Goal: Check status: Check status

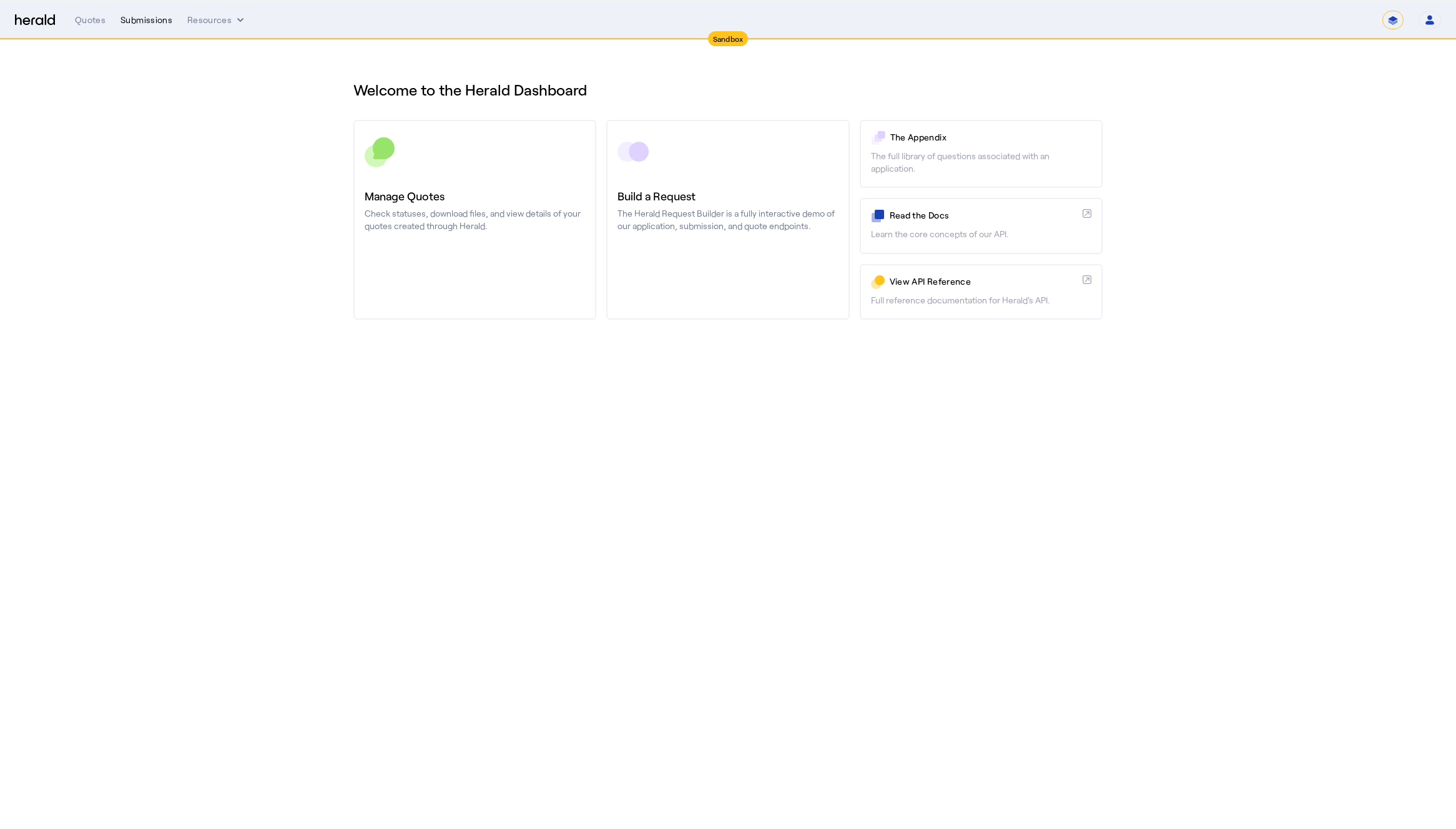
click at [140, 18] on div "Submissions" at bounding box center [146, 20] width 52 height 13
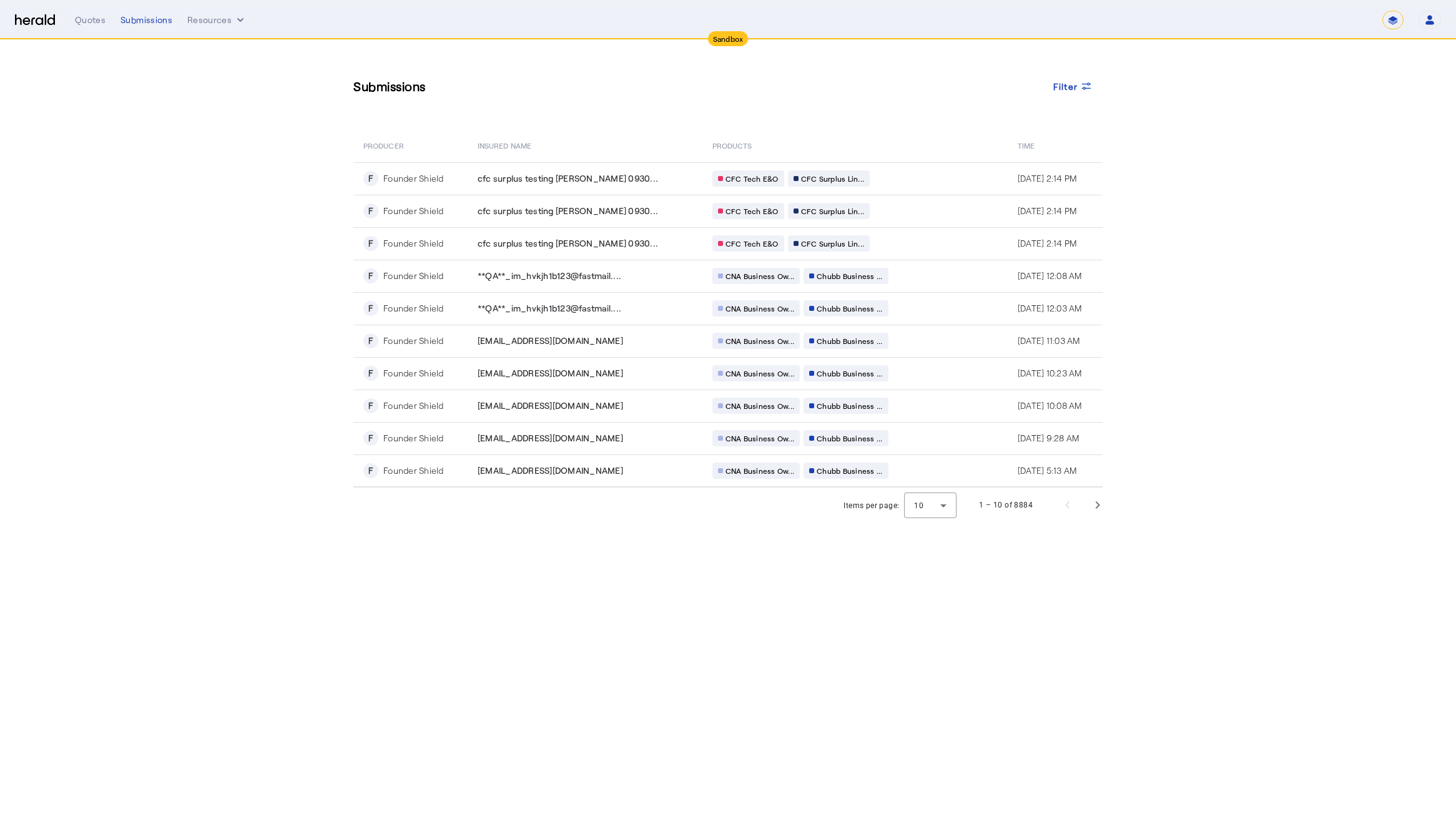
click at [199, 241] on section "Submissions Filter PRODUCER Insured Name PRODUCTS Time F Founder Shield cfc sur…" at bounding box center [728, 281] width 1456 height 483
click at [647, 244] on div "cfc surplus testing [PERSON_NAME] 0930..." at bounding box center [587, 244] width 220 height 13
click at [647, 210] on div "cfc surplus testing [PERSON_NAME] 0930..." at bounding box center [587, 211] width 220 height 13
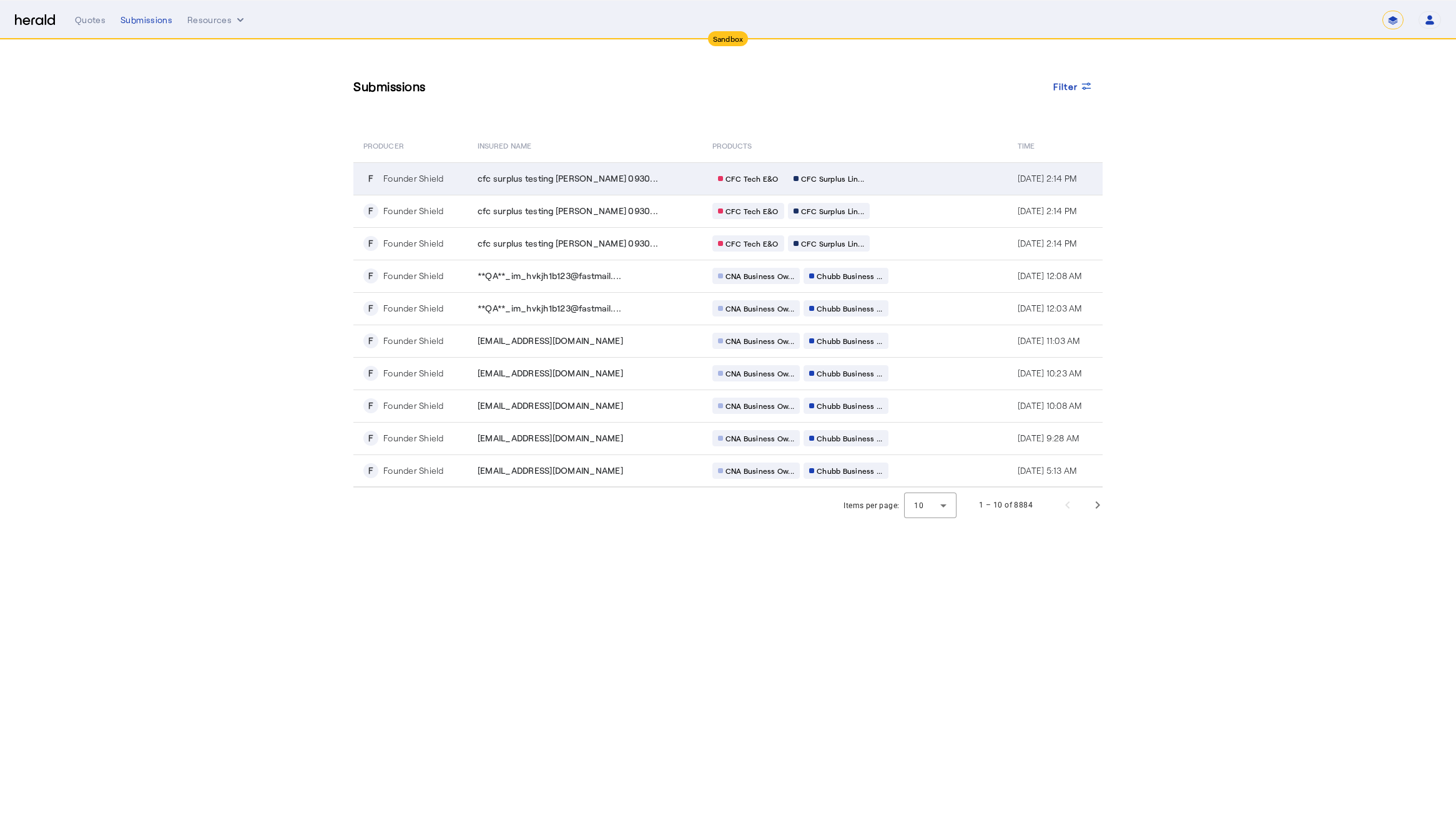
click at [634, 181] on div "cfc surplus testing [PERSON_NAME] 0930..." at bounding box center [587, 179] width 220 height 13
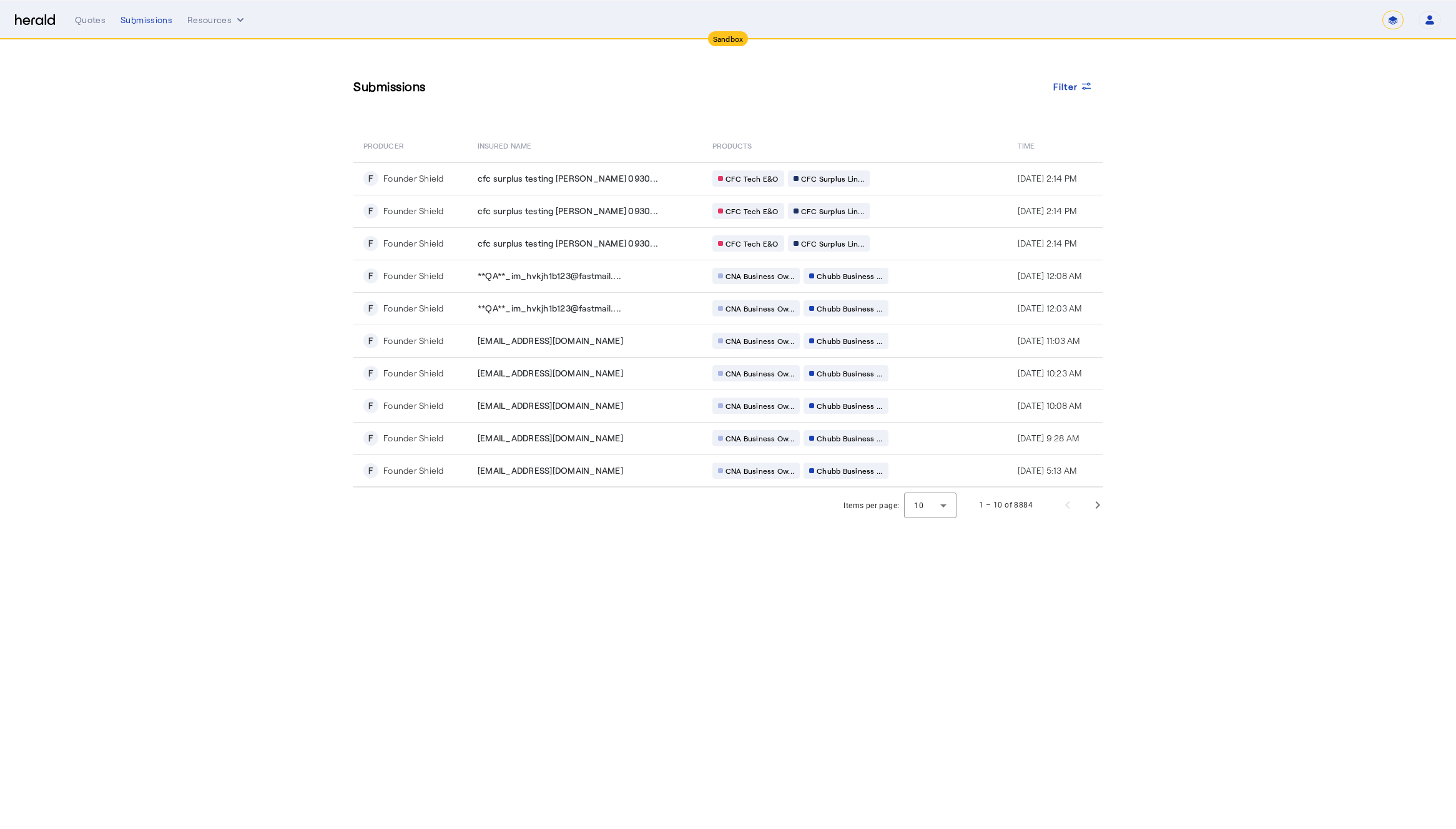
click at [247, 369] on section "Submissions Filter PRODUCER Insured Name PRODUCTS Time F Founder Shield cfc sur…" at bounding box center [728, 281] width 1456 height 483
click at [1087, 80] on div "Filter" at bounding box center [1072, 86] width 40 height 13
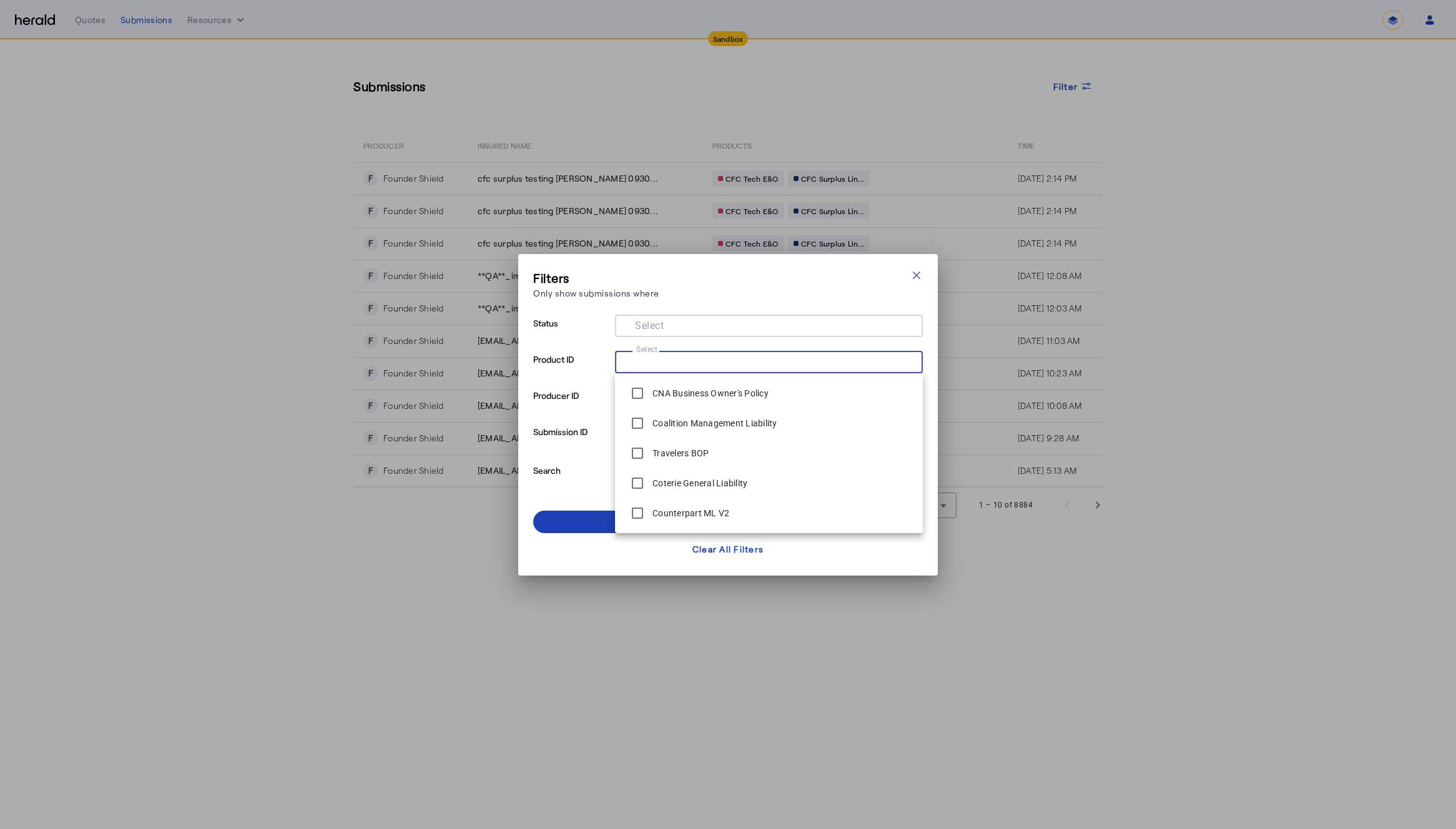
click at [673, 365] on input "Select" at bounding box center [766, 361] width 283 height 15
click at [687, 489] on div "CFC Surplus Lines Cyber" at bounding box center [687, 483] width 125 height 25
click at [567, 517] on span at bounding box center [728, 522] width 390 height 30
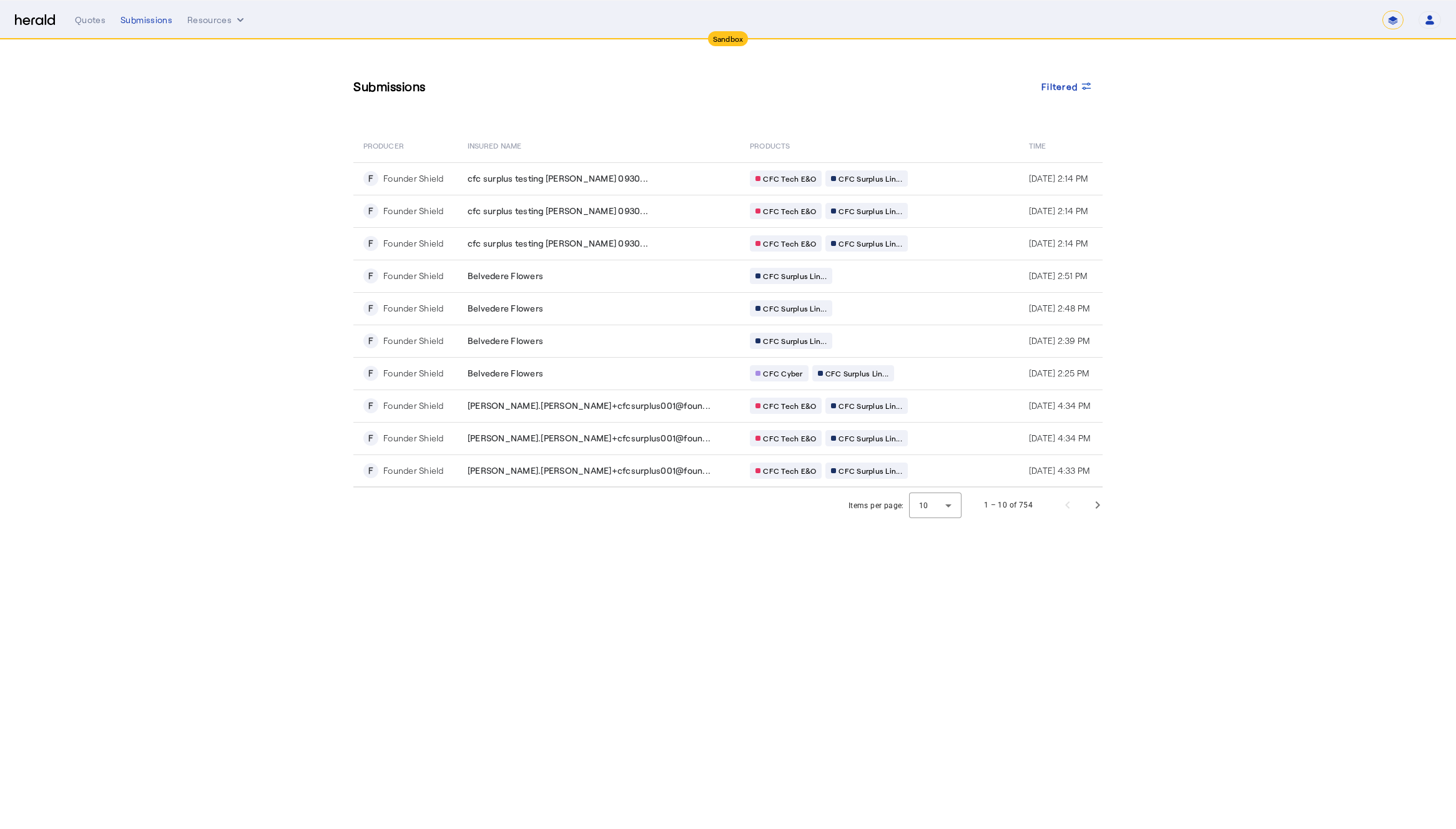
click at [229, 487] on section "Submissions Filtered PRODUCER Insured Name PRODUCTS Time F Founder Shield cfc s…" at bounding box center [728, 281] width 1456 height 483
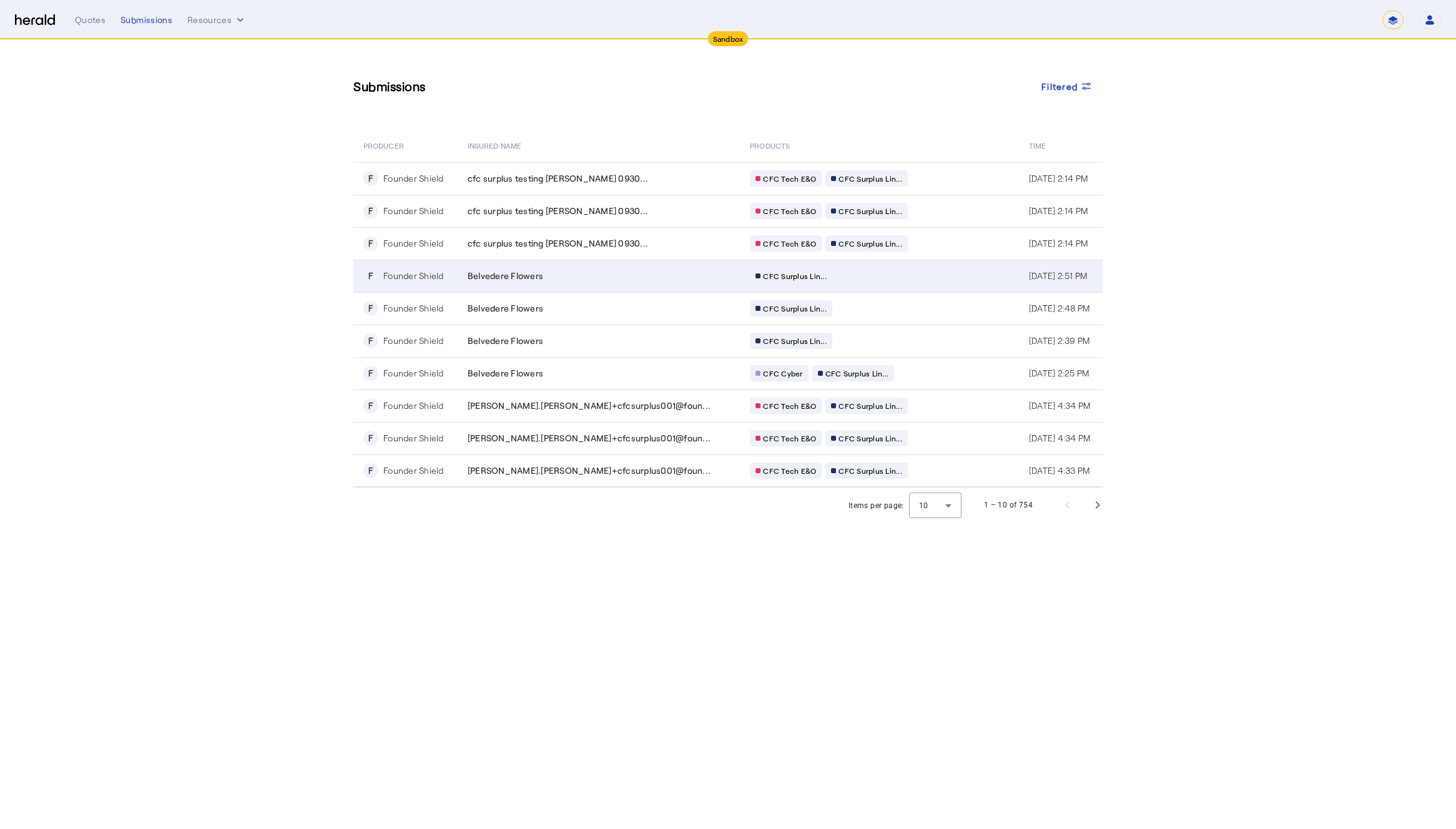
click at [610, 282] on div "Belvedere Flowers" at bounding box center [601, 276] width 267 height 13
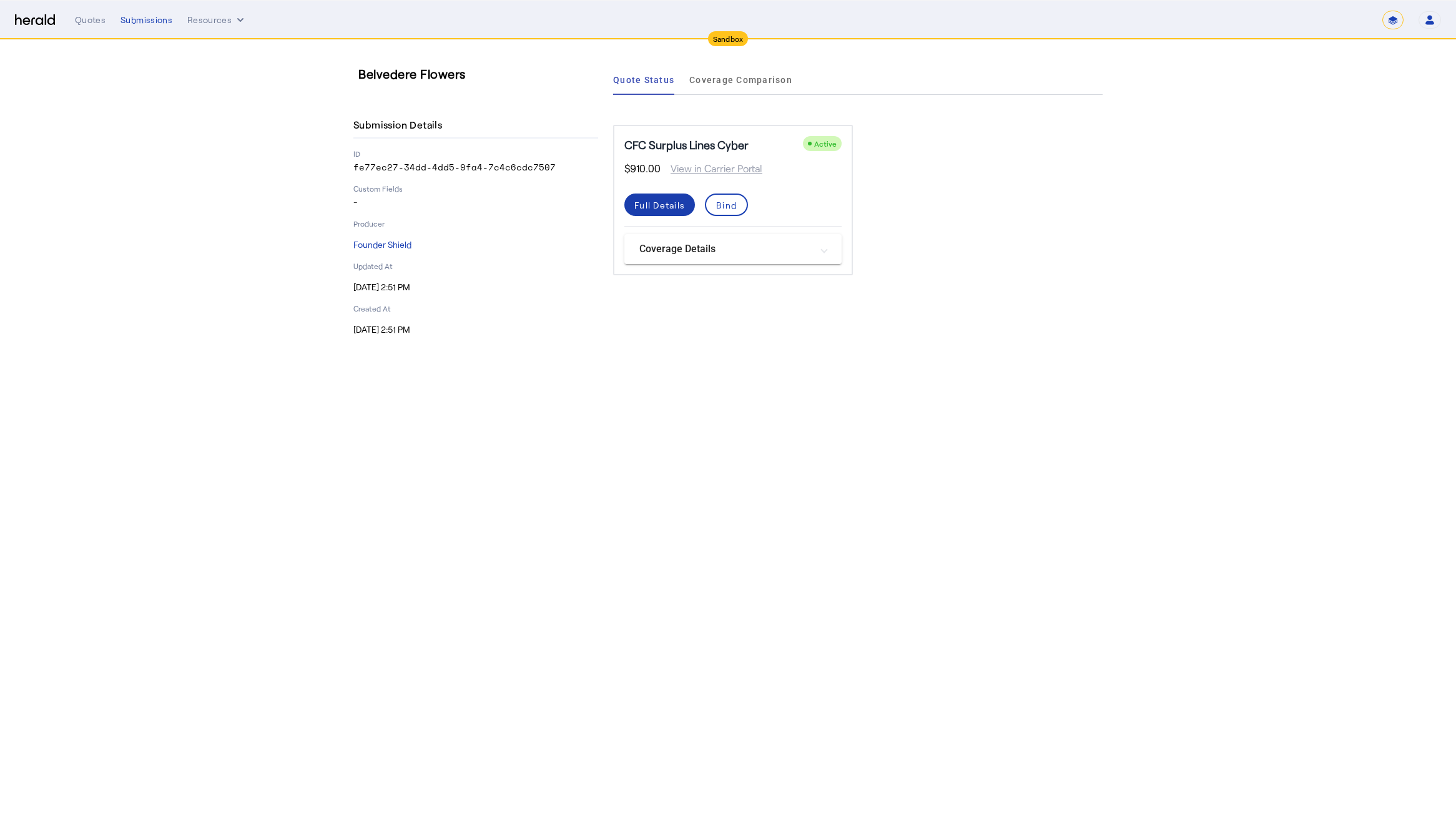
click at [655, 210] on div "Full Details" at bounding box center [659, 205] width 50 height 13
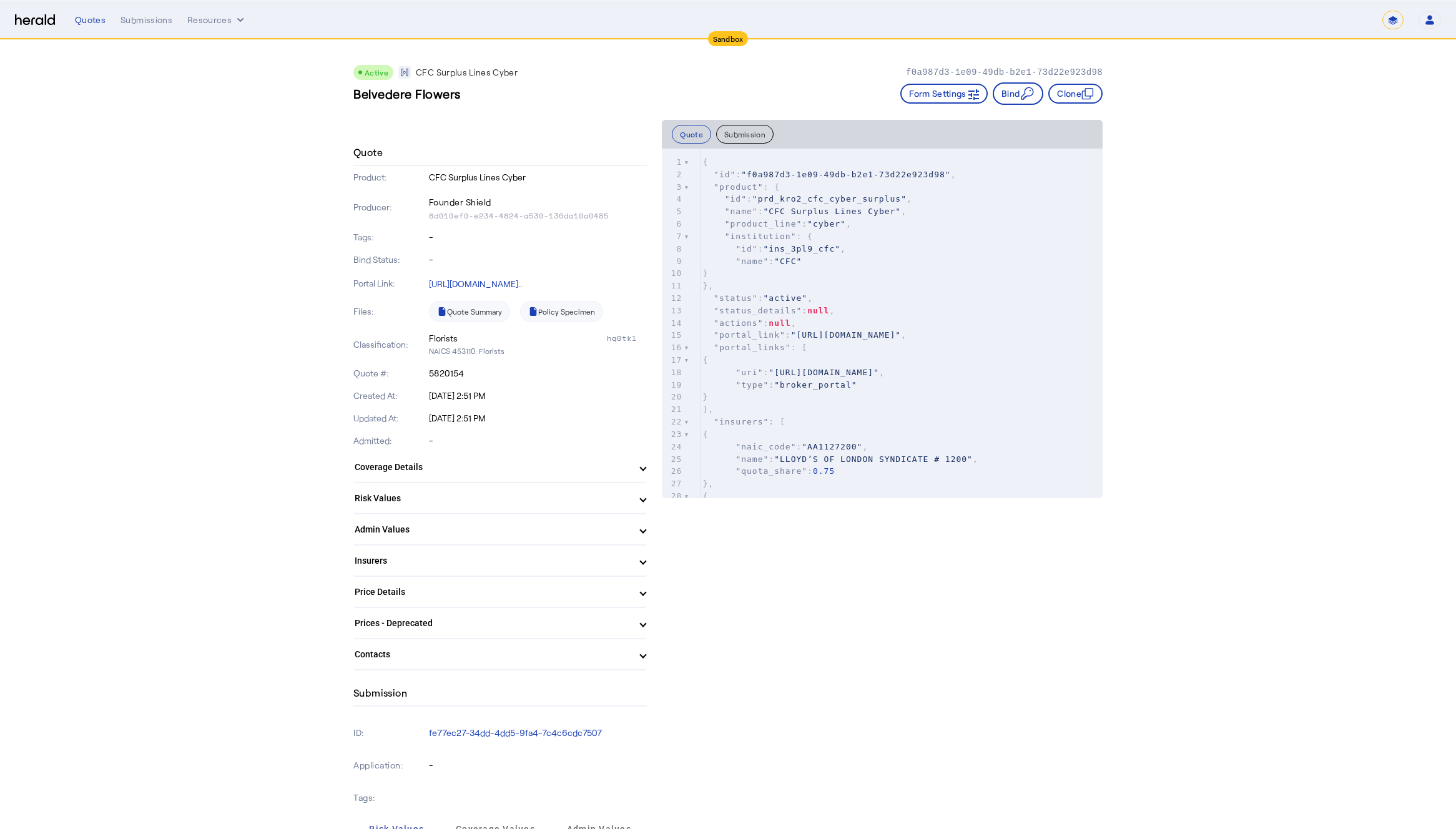
click at [742, 126] on button "Submission" at bounding box center [744, 134] width 57 height 19
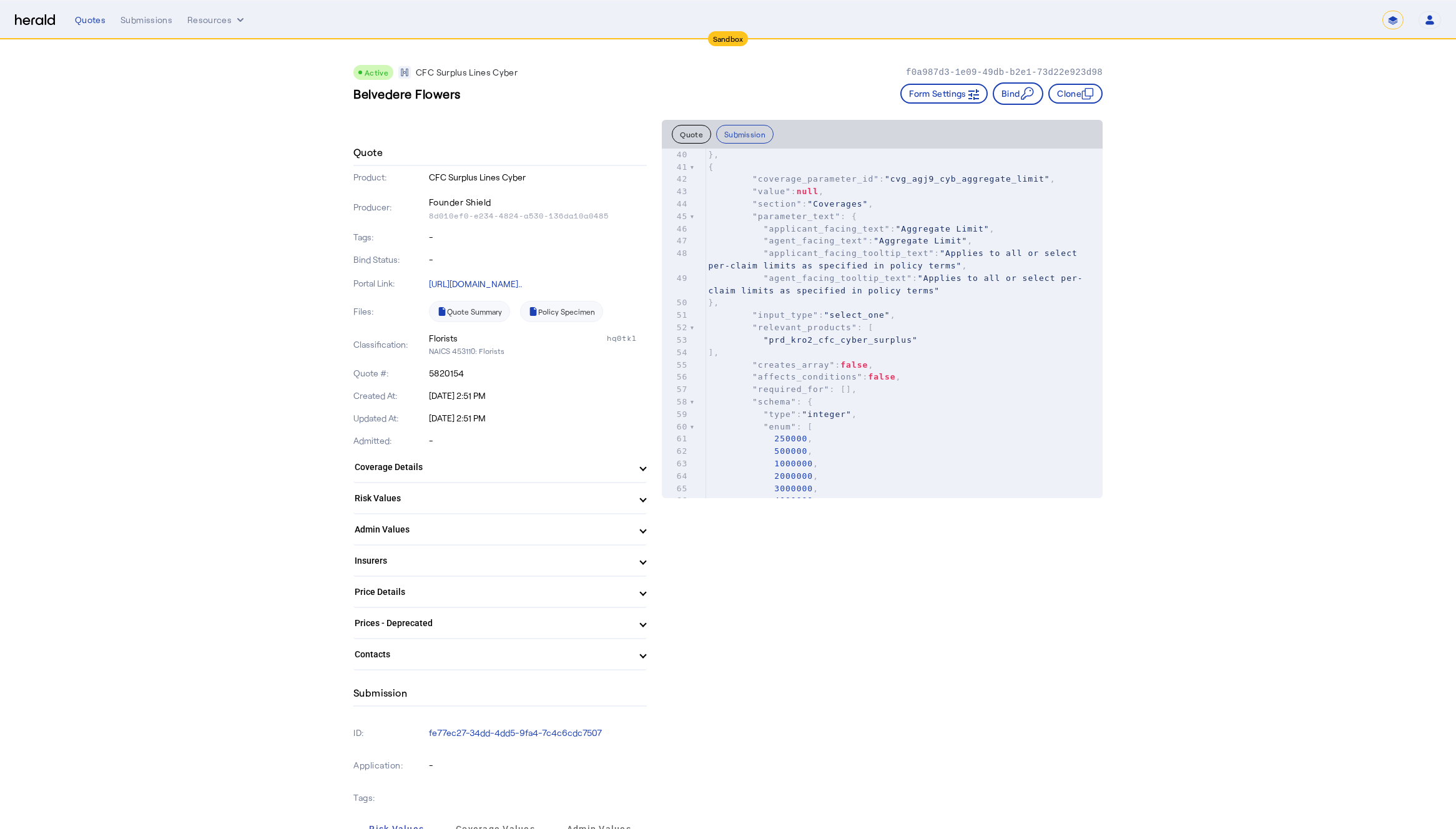
scroll to position [569, 0]
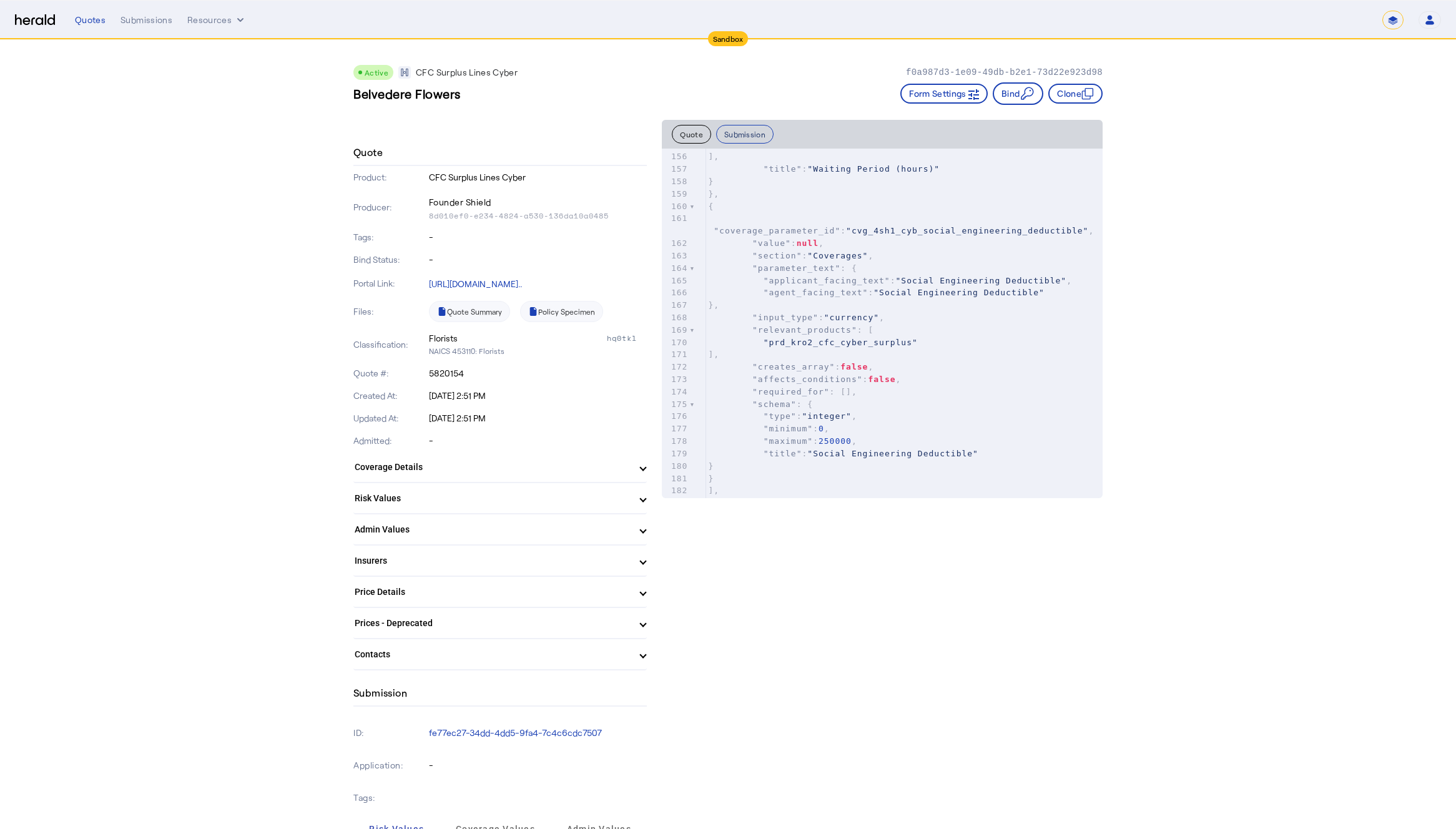
click at [746, 138] on button "Submission" at bounding box center [744, 134] width 57 height 19
click at [746, 132] on button "Submission" at bounding box center [744, 134] width 57 height 19
click at [489, 464] on mat-panel-title "Coverage Details" at bounding box center [492, 467] width 276 height 13
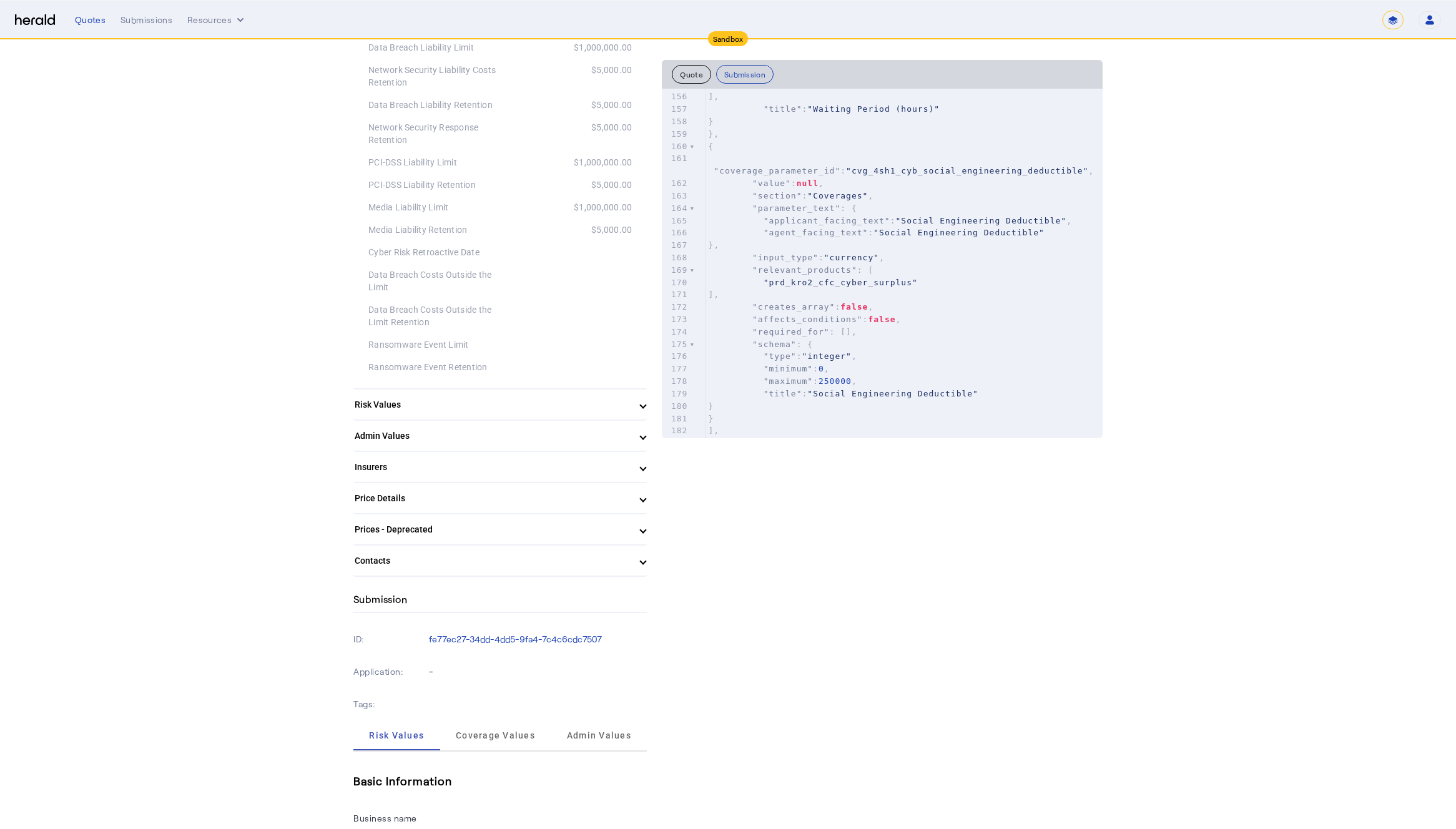
click at [472, 409] on mat-panel-title "Risk Values" at bounding box center [492, 404] width 276 height 13
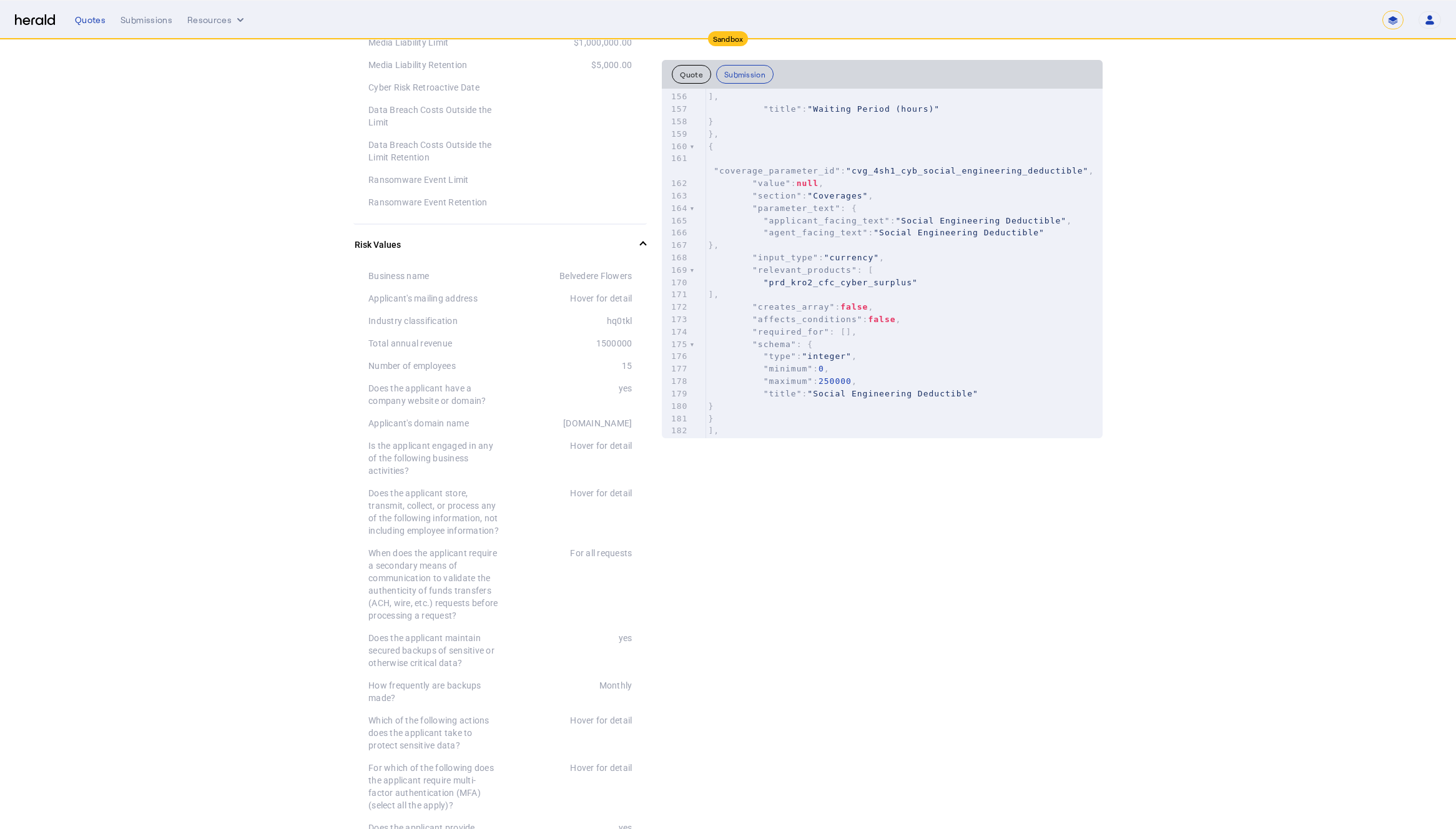
drag, startPoint x: 618, startPoint y: 345, endPoint x: 610, endPoint y: 345, distance: 8.0
click at [615, 345] on div "1500000" at bounding box center [566, 343] width 132 height 13
click at [616, 344] on div "1500000" at bounding box center [566, 343] width 132 height 13
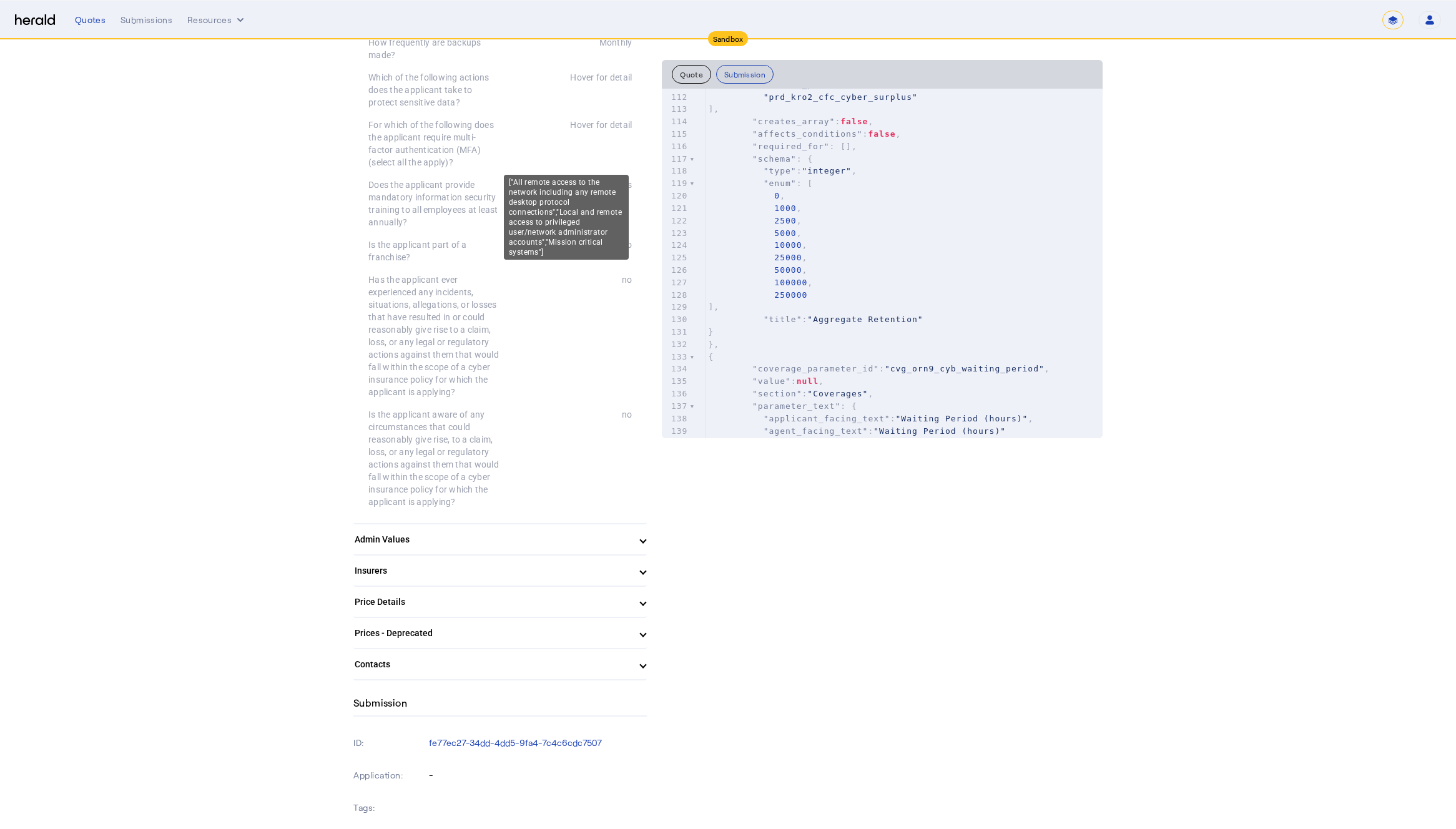
scroll to position [1129, 0]
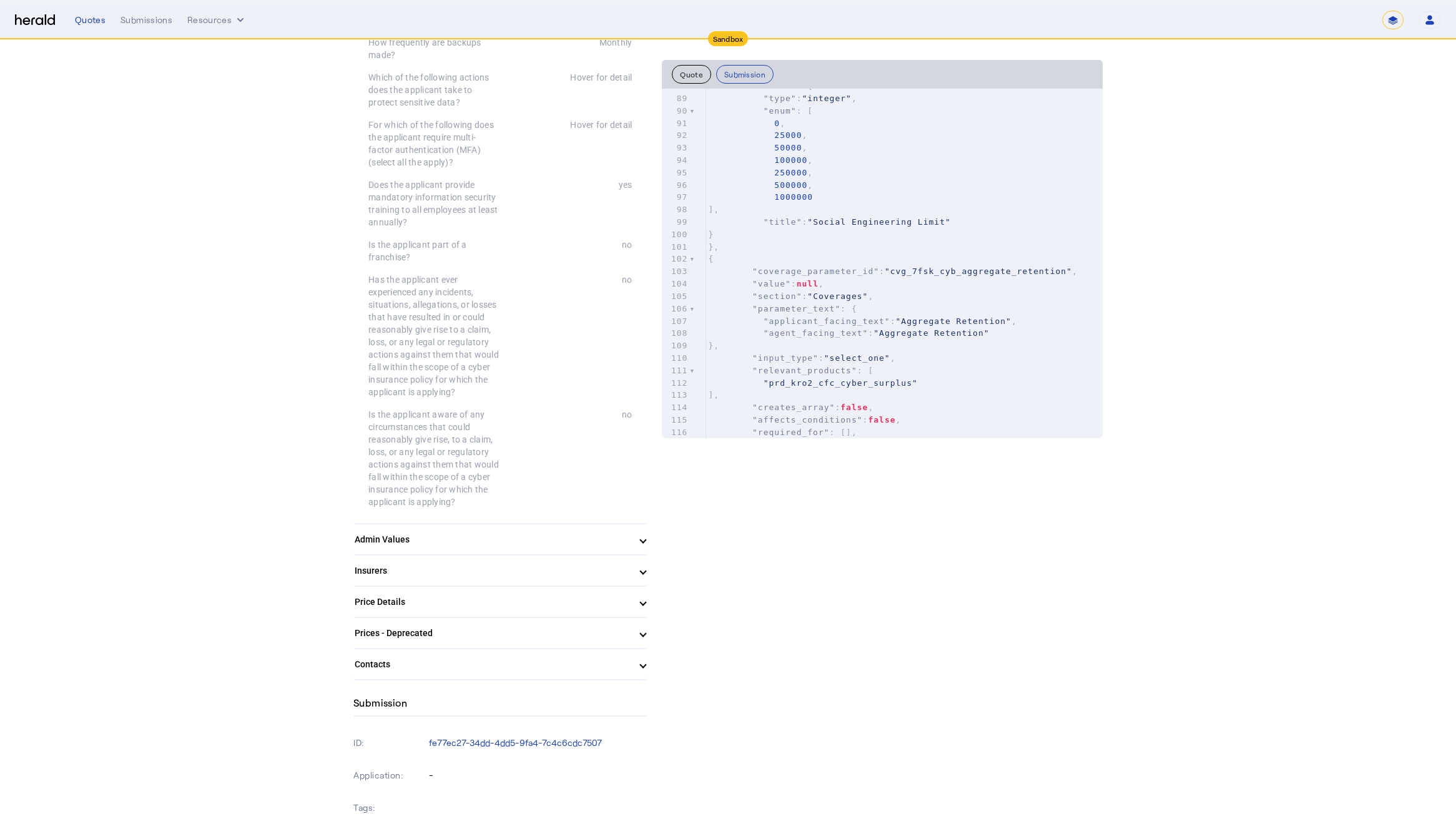
click at [163, 26] on div "**********" at bounding box center [758, 20] width 1366 height 19
click at [156, 14] on div "Submissions" at bounding box center [146, 20] width 52 height 13
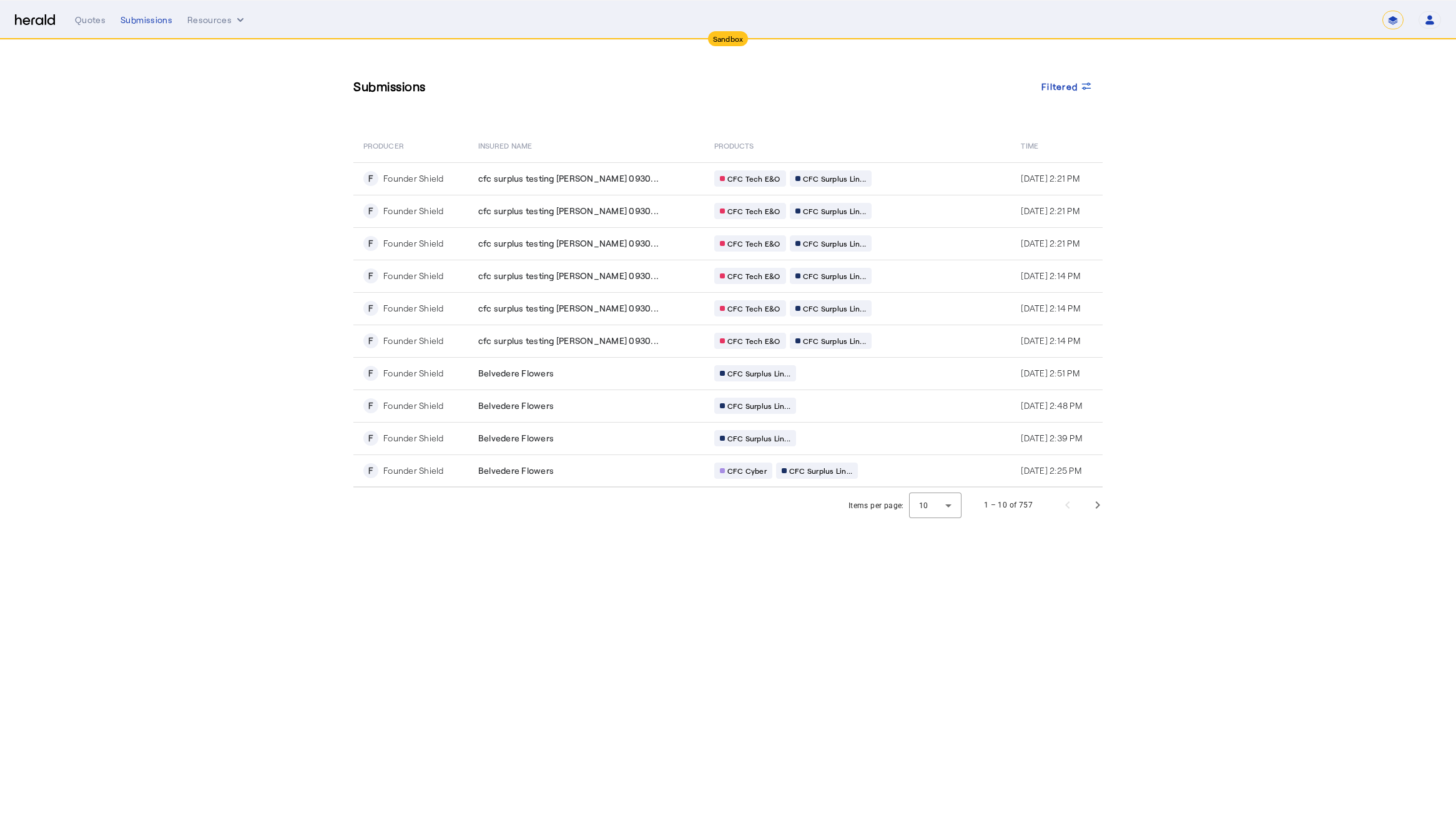
click at [166, 263] on section "Submissions Filtered PRODUCER Insured Name PRODUCTS Time F Founder Shield cfc s…" at bounding box center [728, 281] width 1456 height 483
click at [552, 242] on span "cfc surplus testing [PERSON_NAME] 0930..." at bounding box center [568, 244] width 180 height 13
click at [859, 210] on div "CFC Tech E&O CFC Surplus Lin..." at bounding box center [834, 211] width 240 height 16
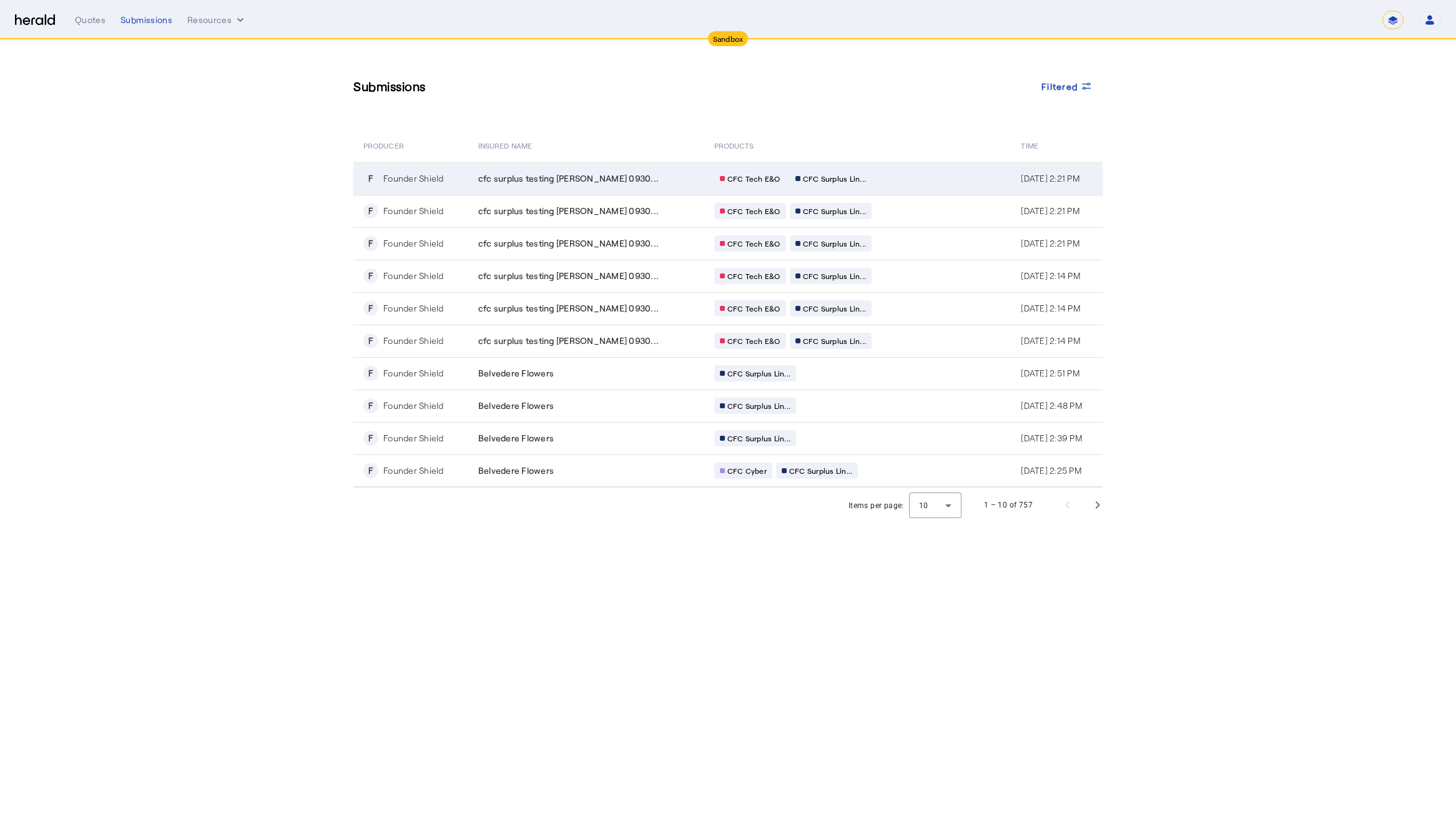
click at [865, 176] on div "CFC Tech E&O CFC Surplus Lin..." at bounding box center [834, 179] width 240 height 16
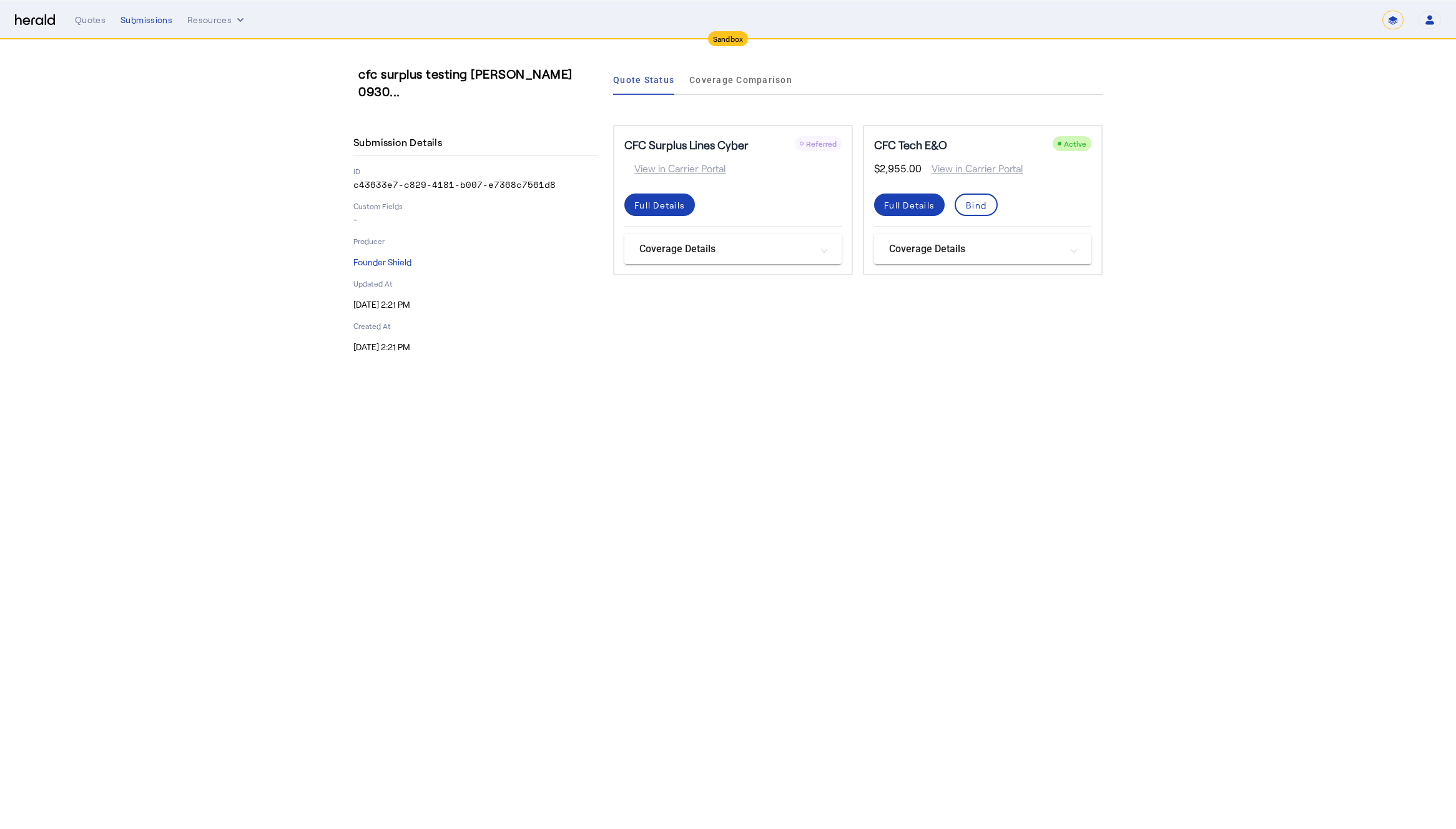
click at [677, 255] on mat-panel-title "Coverage Details" at bounding box center [725, 249] width 173 height 15
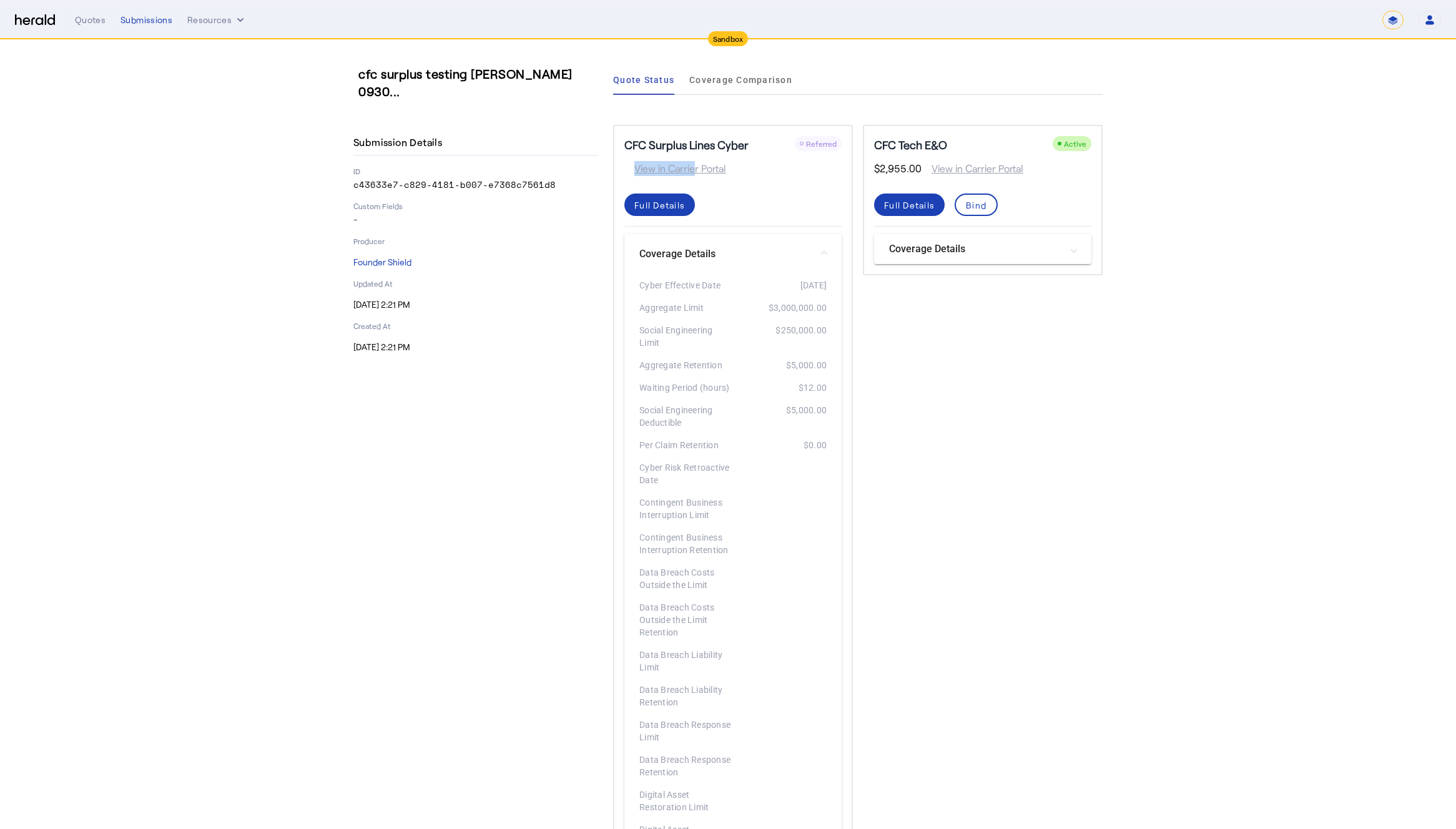
click at [697, 164] on span "View in Carrier Portal" at bounding box center [675, 169] width 102 height 15
click at [718, 146] on h5 "CFC Surplus Lines Cyber" at bounding box center [686, 145] width 124 height 18
click at [656, 198] on div "Full Details" at bounding box center [659, 205] width 50 height 13
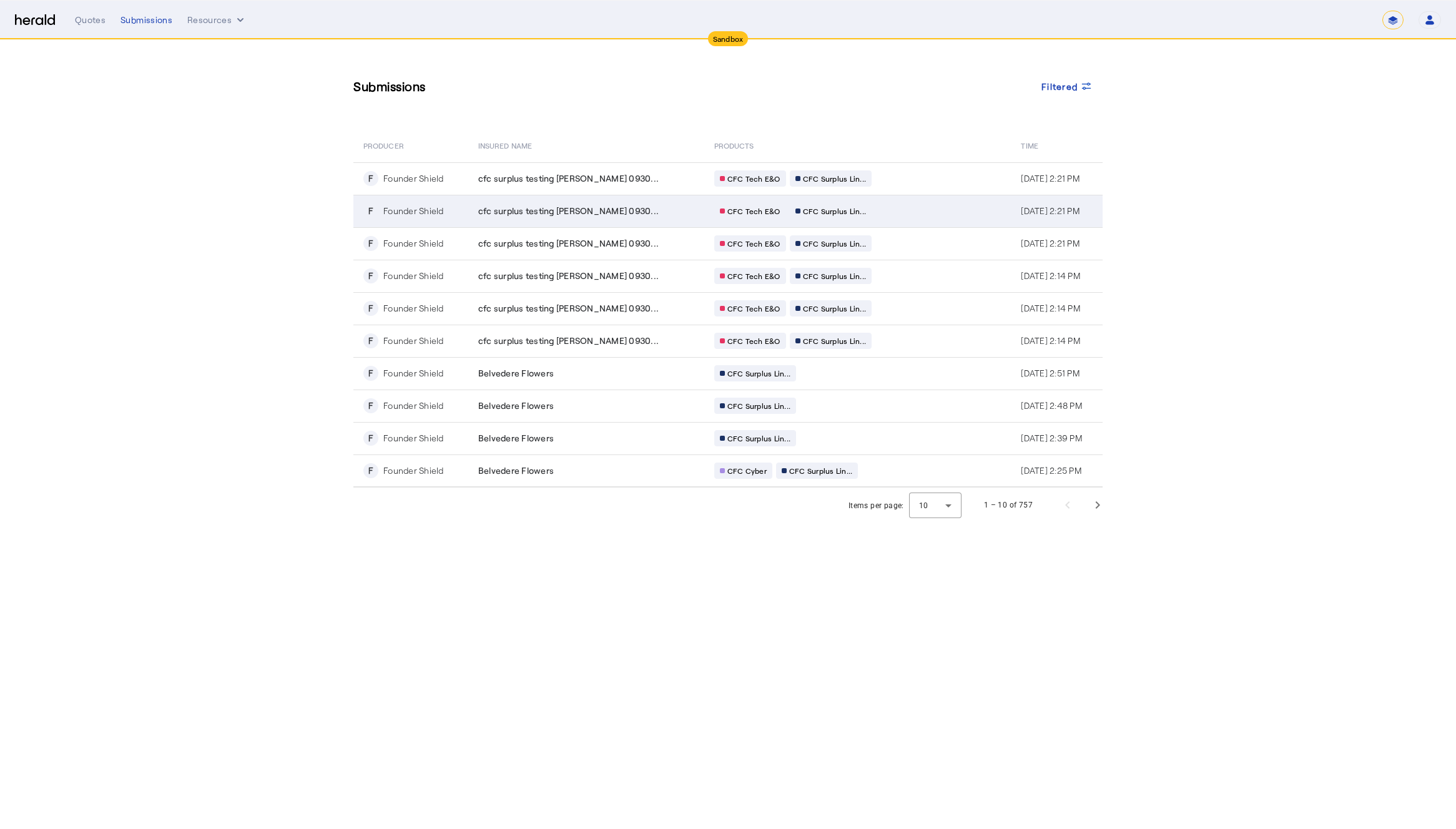
click at [868, 209] on div "CFC Tech E&O CFC Surplus Lin..." at bounding box center [834, 211] width 240 height 16
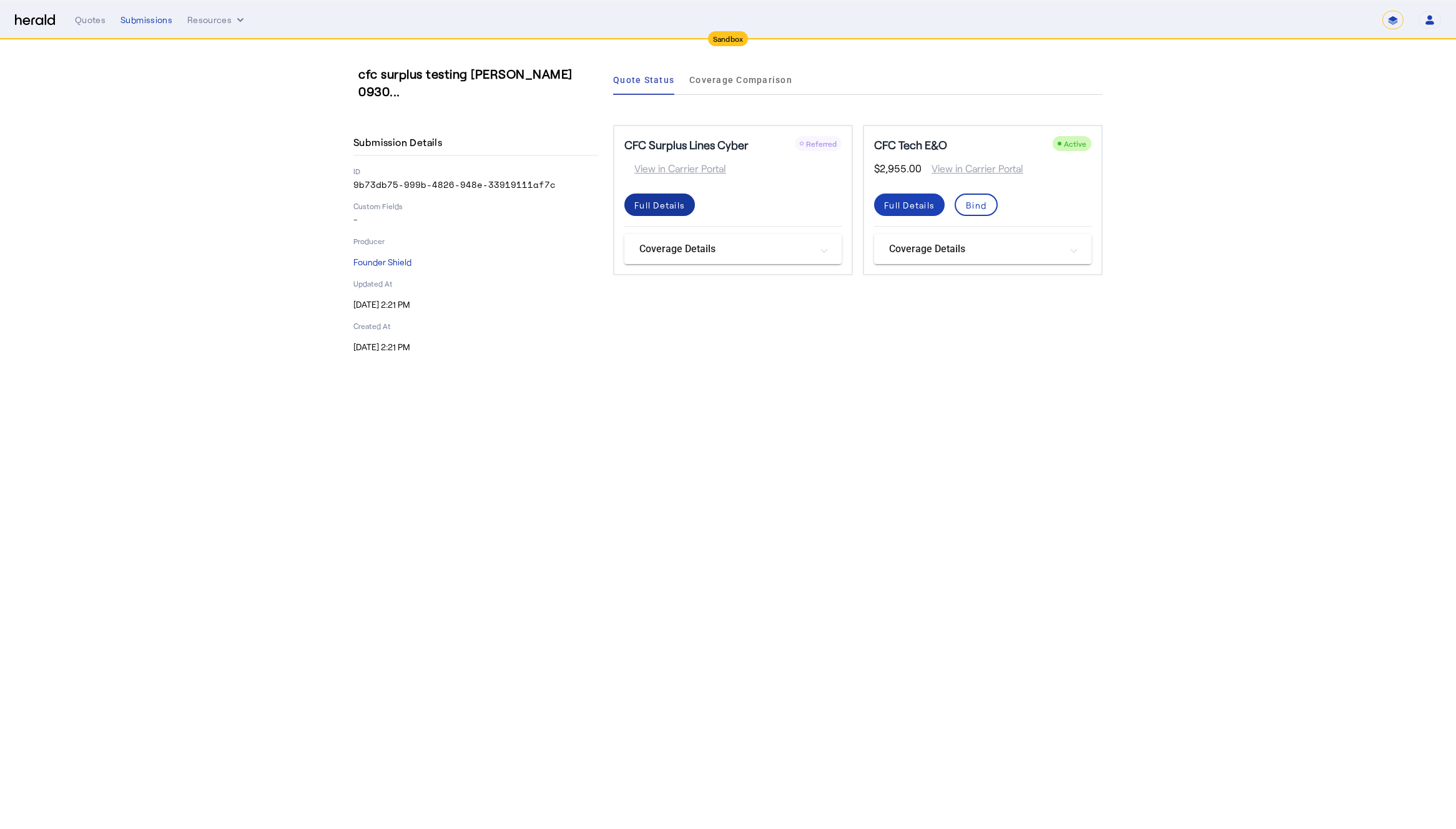
click at [650, 205] on div "Full Details" at bounding box center [659, 205] width 50 height 13
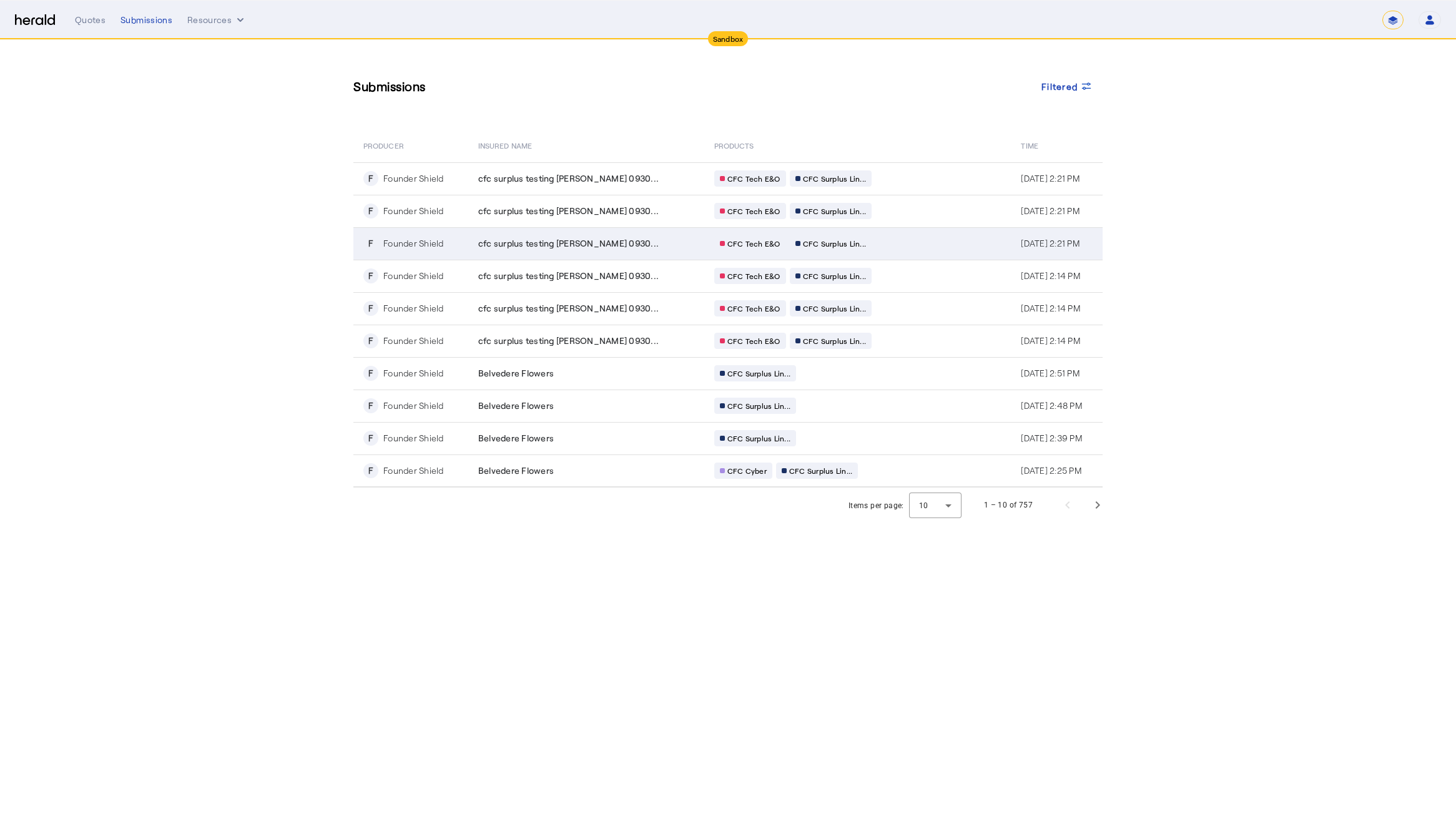
click at [824, 243] on div "CFC Tech E&O CFC Surplus Lin..." at bounding box center [834, 244] width 240 height 16
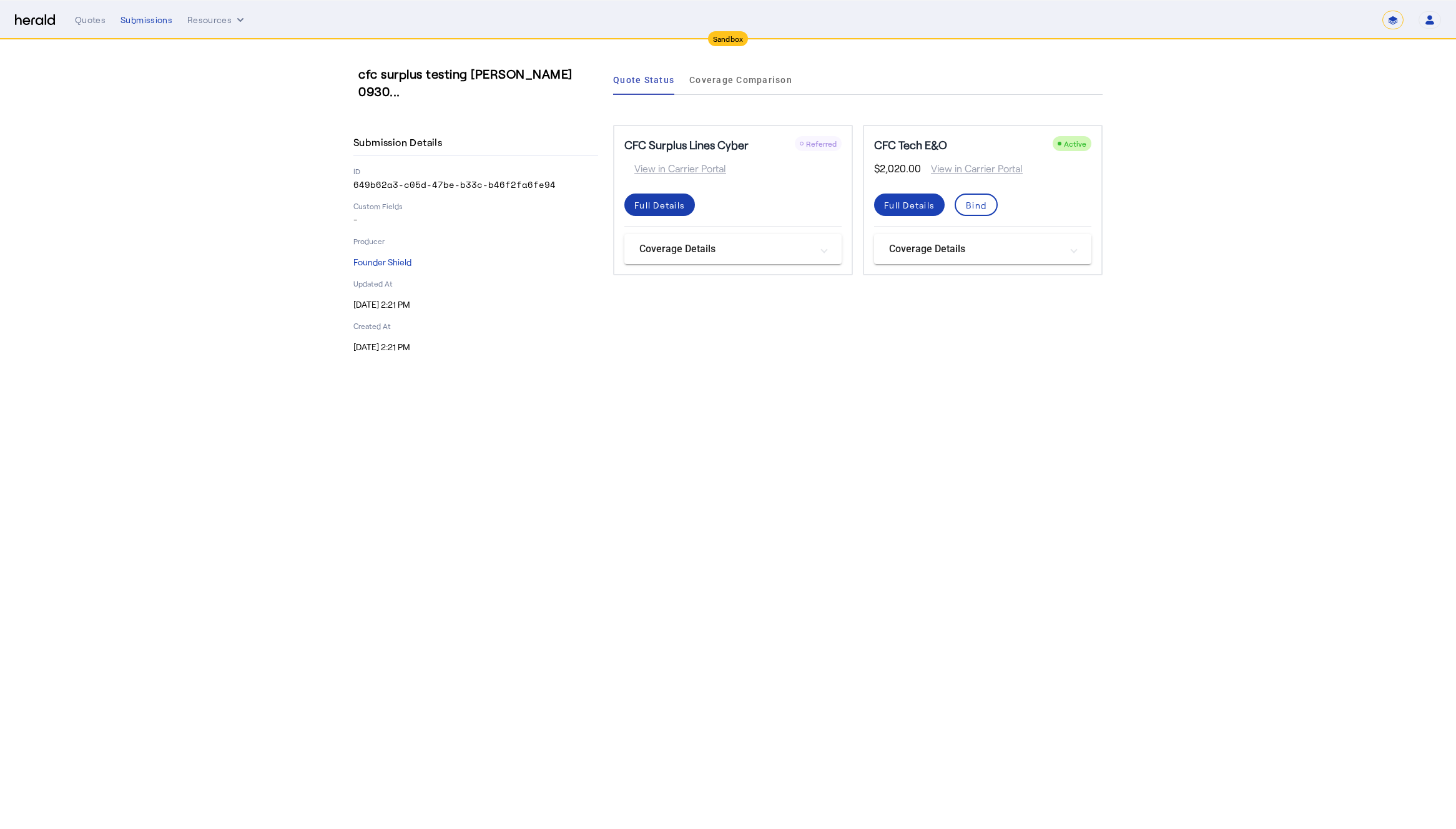
click at [673, 201] on div "Full Details" at bounding box center [659, 205] width 50 height 13
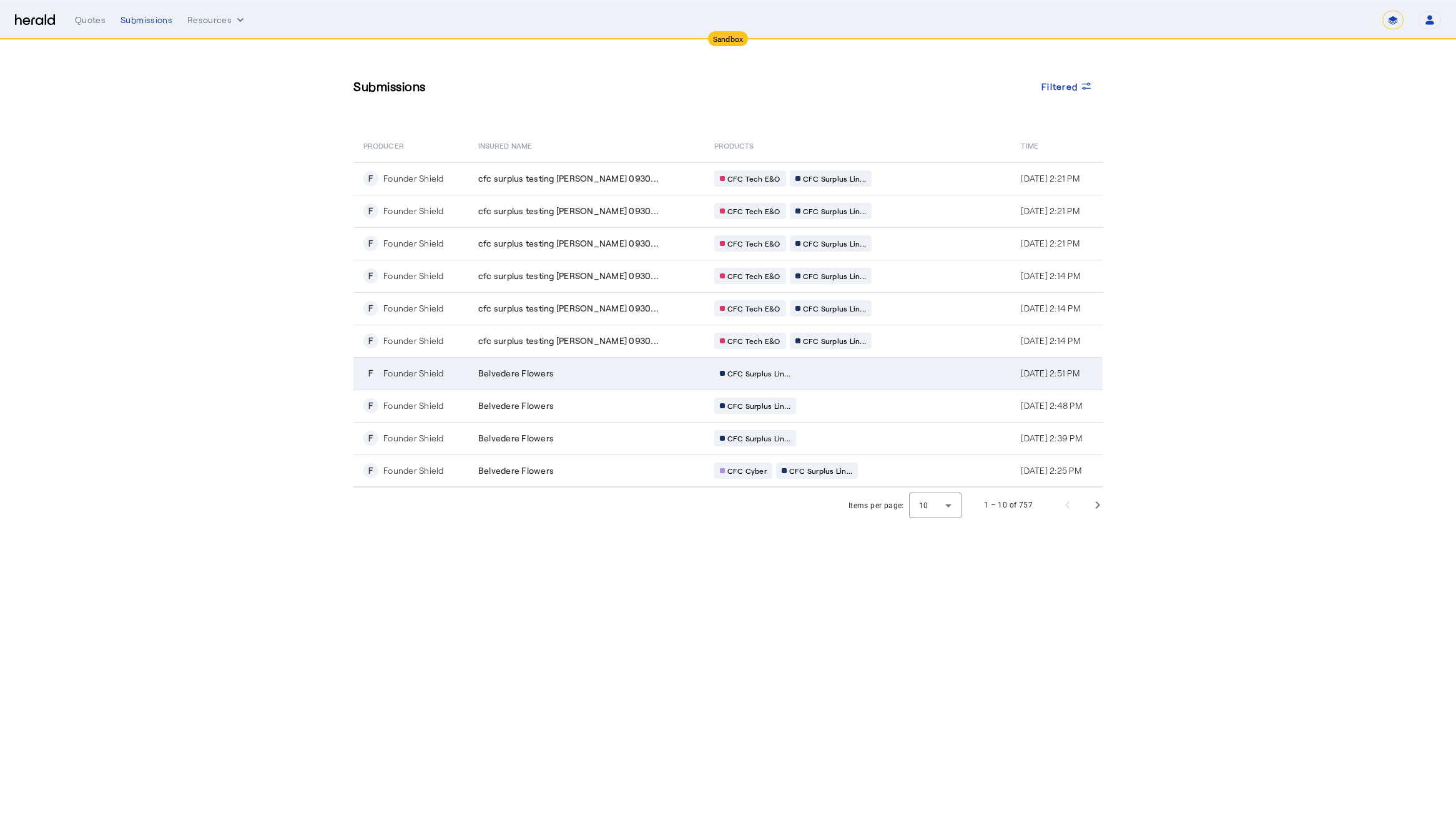
click at [804, 373] on div "CFC Surplus Lin..." at bounding box center [834, 374] width 240 height 16
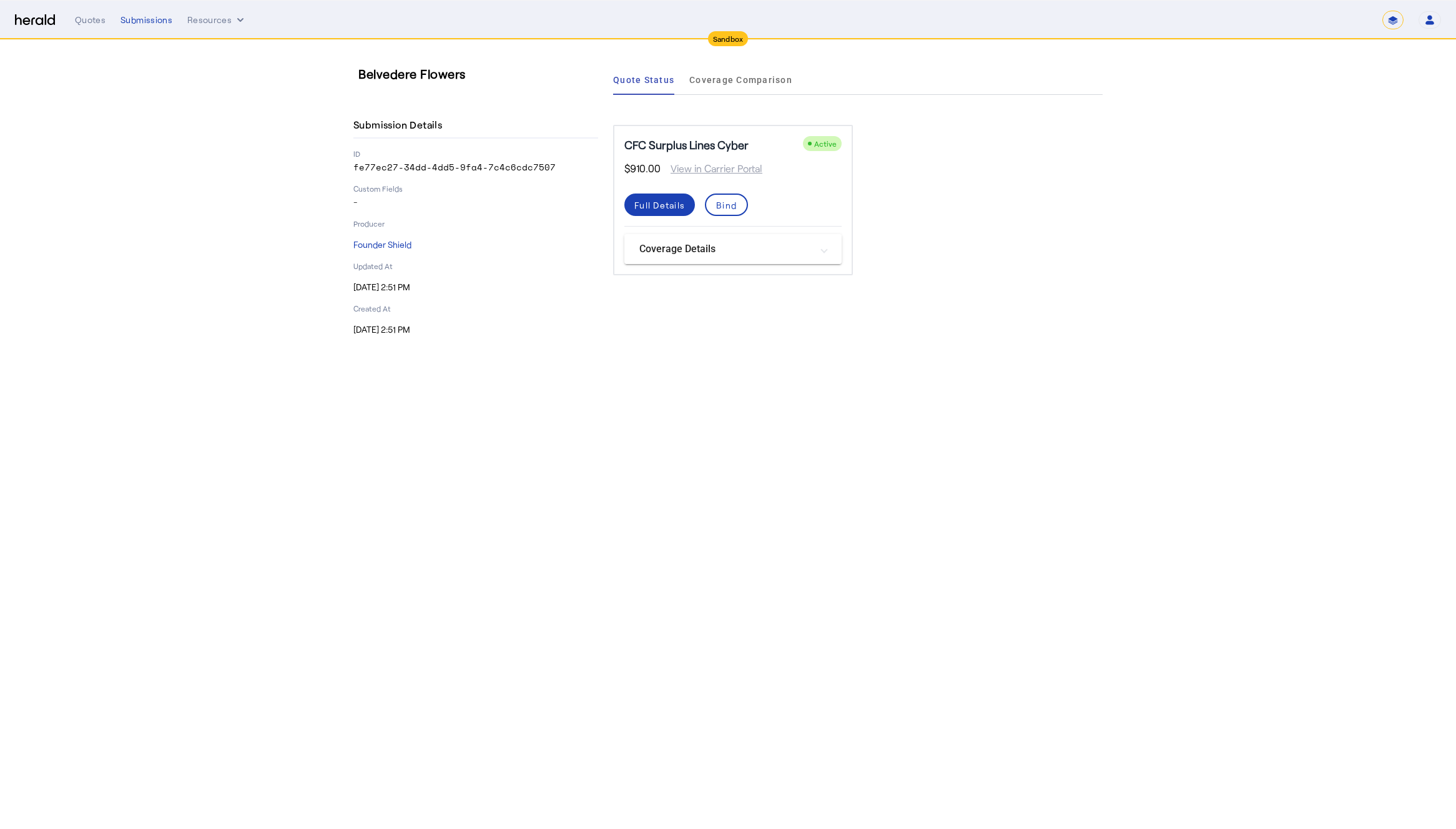
click at [692, 248] on mat-panel-title "Coverage Details" at bounding box center [725, 249] width 173 height 15
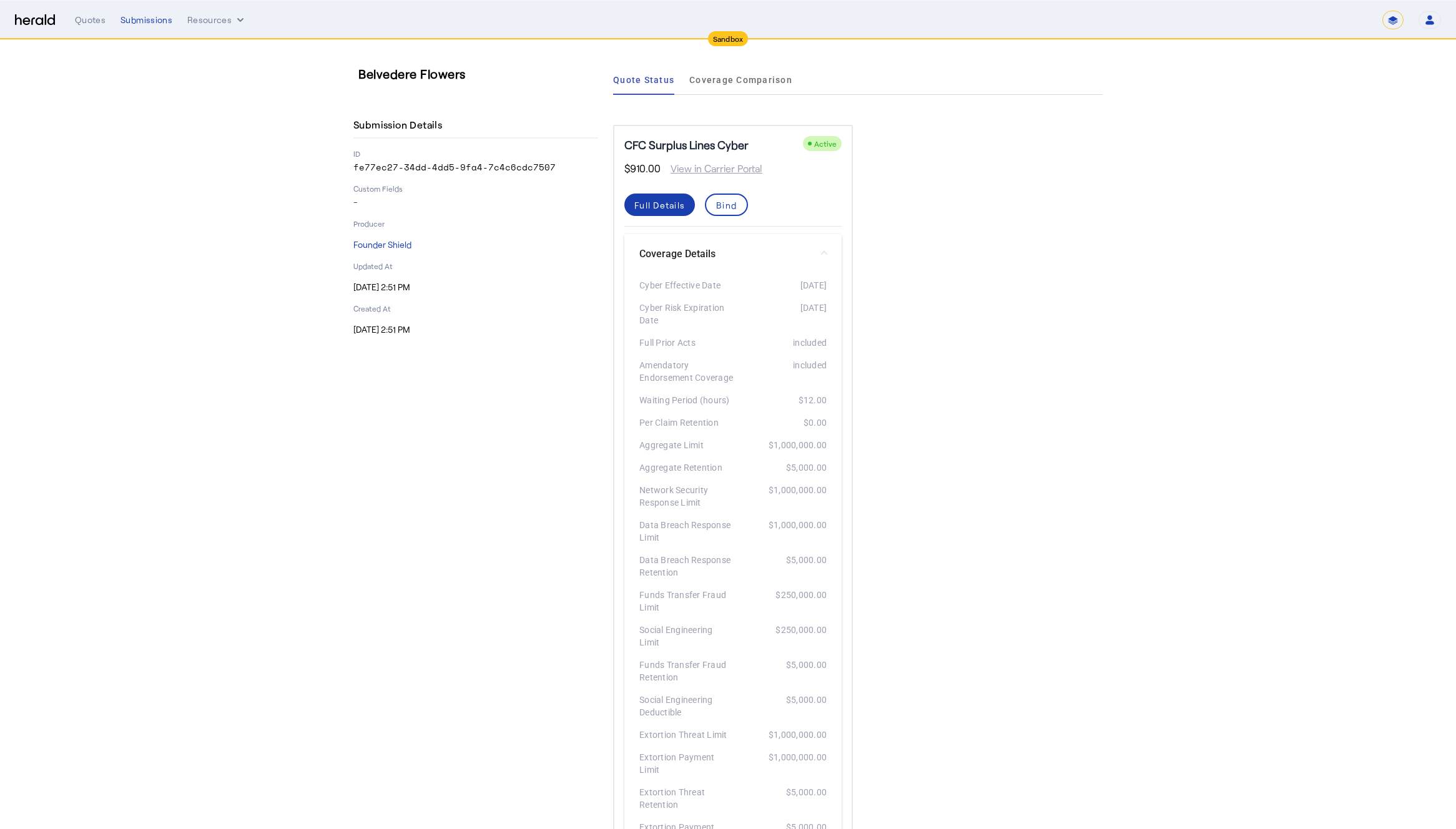
click at [665, 198] on div "Full Details" at bounding box center [659, 205] width 50 height 13
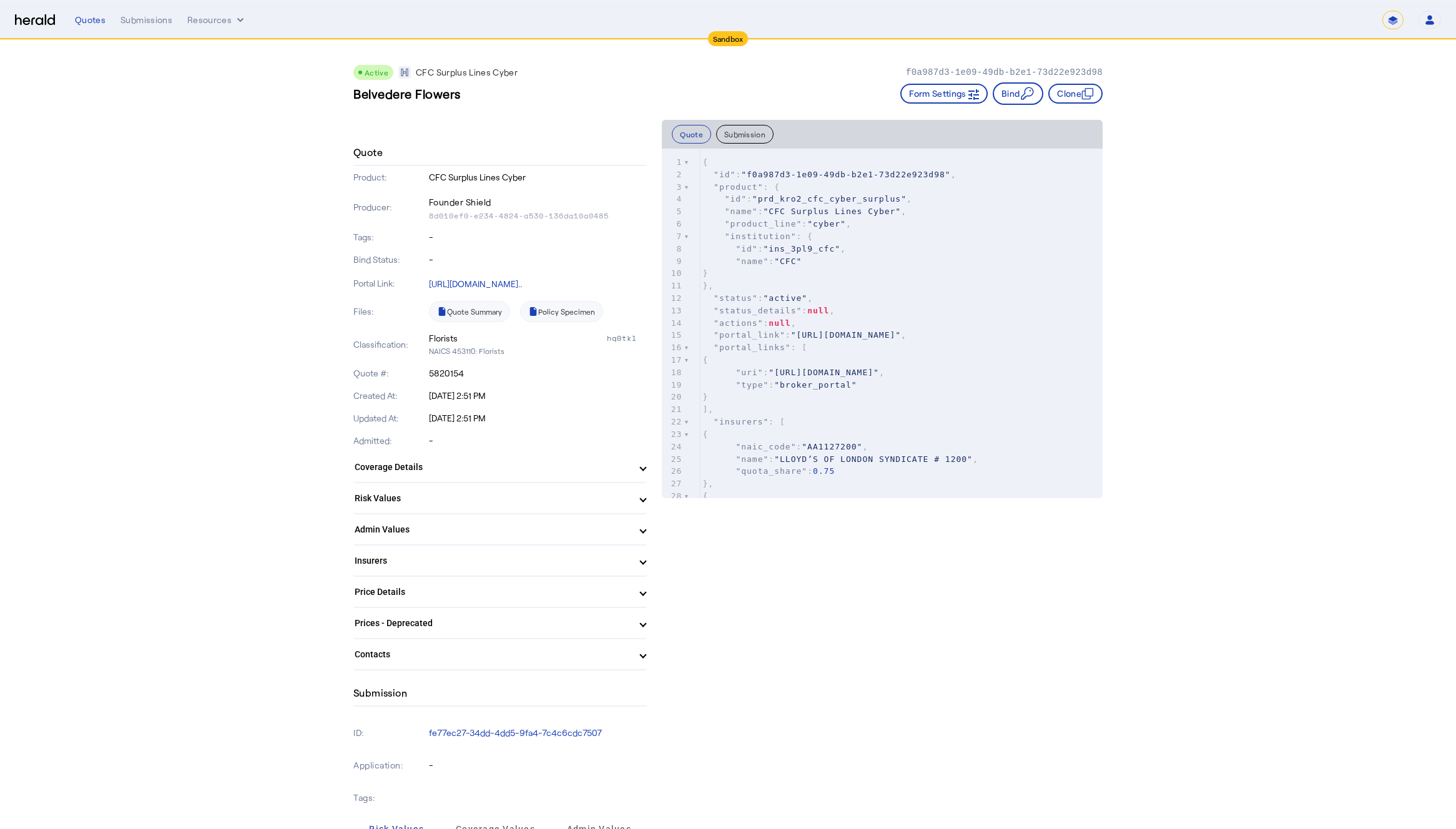
drag, startPoint x: 425, startPoint y: 337, endPoint x: 467, endPoint y: 336, distance: 42.0
click at [467, 336] on div "Classification: Florists hq0tkl NAICS 453110: Florists" at bounding box center [500, 345] width 293 height 35
click at [144, 21] on div "Submissions" at bounding box center [146, 20] width 52 height 13
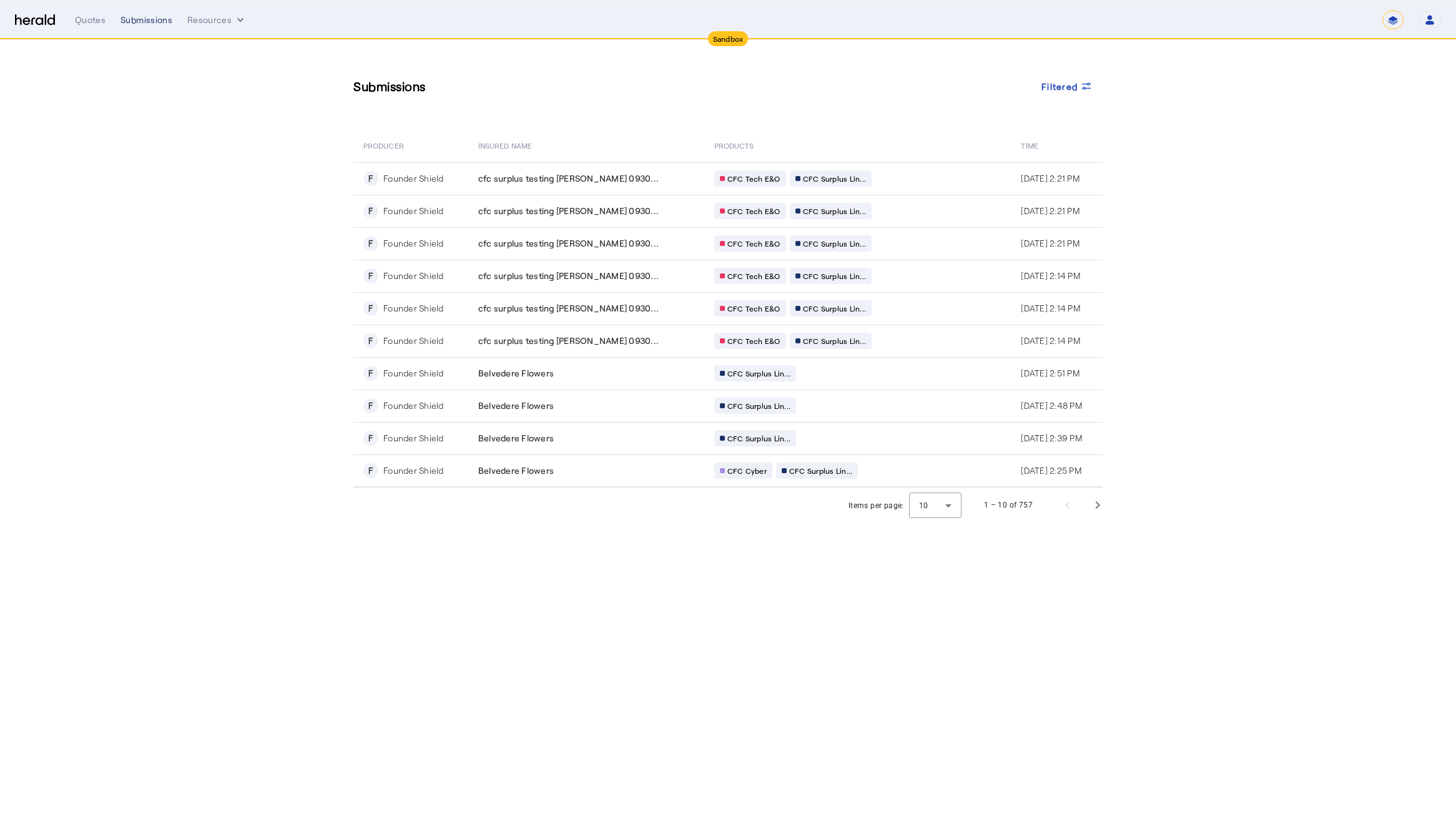
click at [144, 21] on div "Submissions" at bounding box center [146, 20] width 52 height 13
click at [148, 92] on section "Submissions Filtered PRODUCER Insured Name PRODUCTS Time F Founder Shield cfc s…" at bounding box center [728, 281] width 1456 height 483
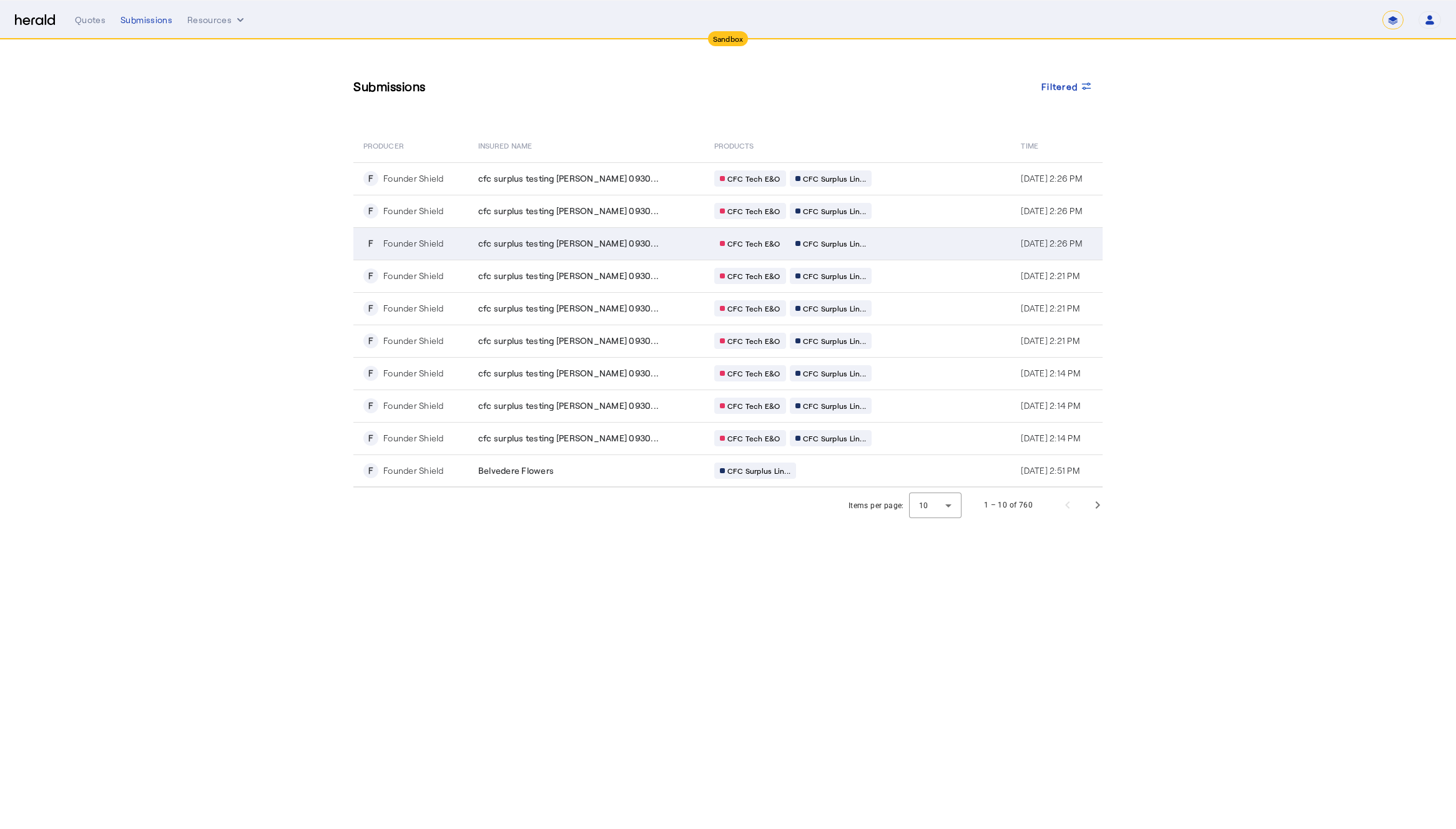
click at [521, 239] on span "cfc surplus testing [PERSON_NAME] 0930..." at bounding box center [568, 244] width 180 height 13
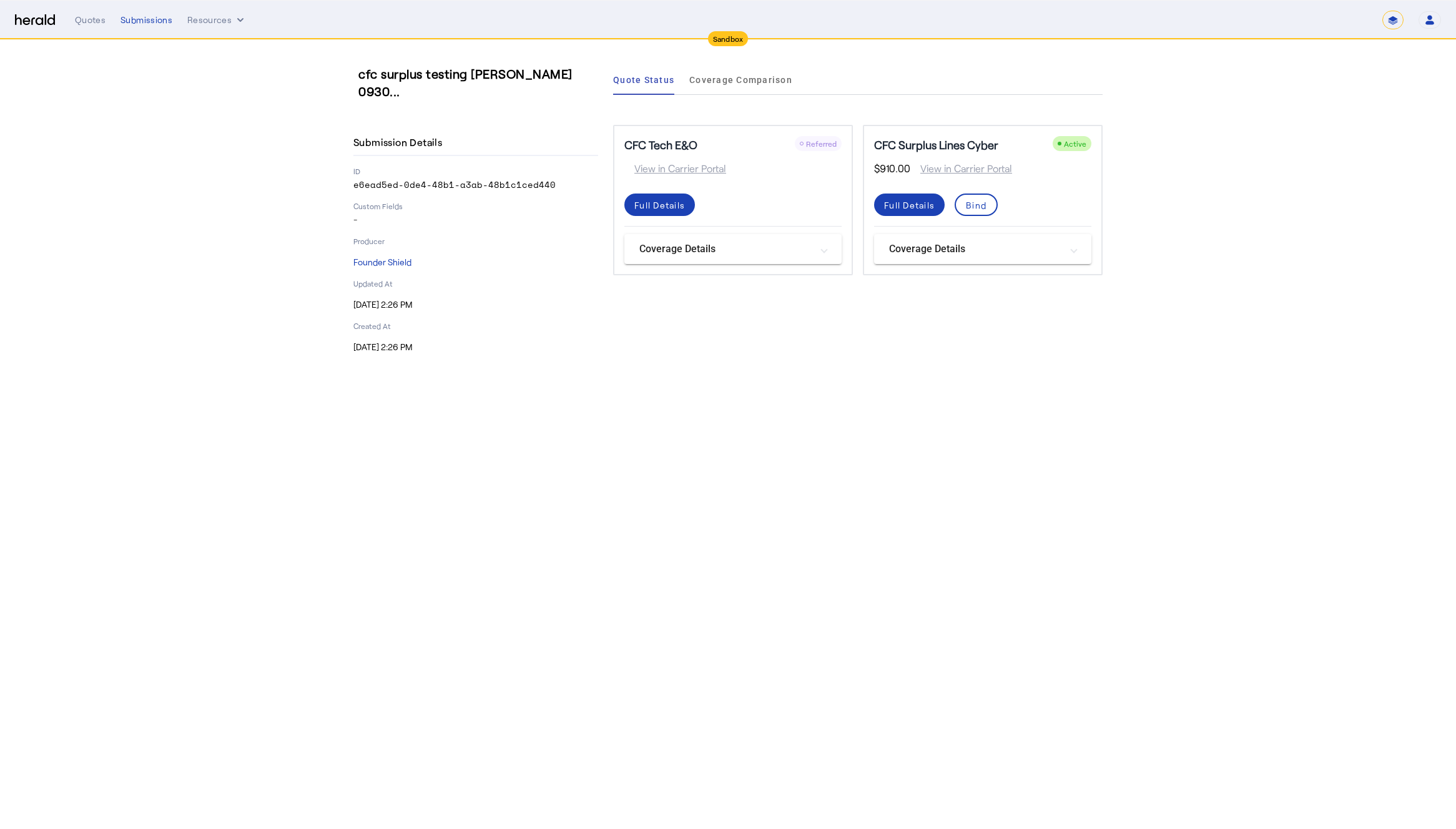
click at [686, 393] on body "**********" at bounding box center [728, 414] width 1456 height 829
click at [909, 203] on div "Full Details" at bounding box center [909, 205] width 50 height 13
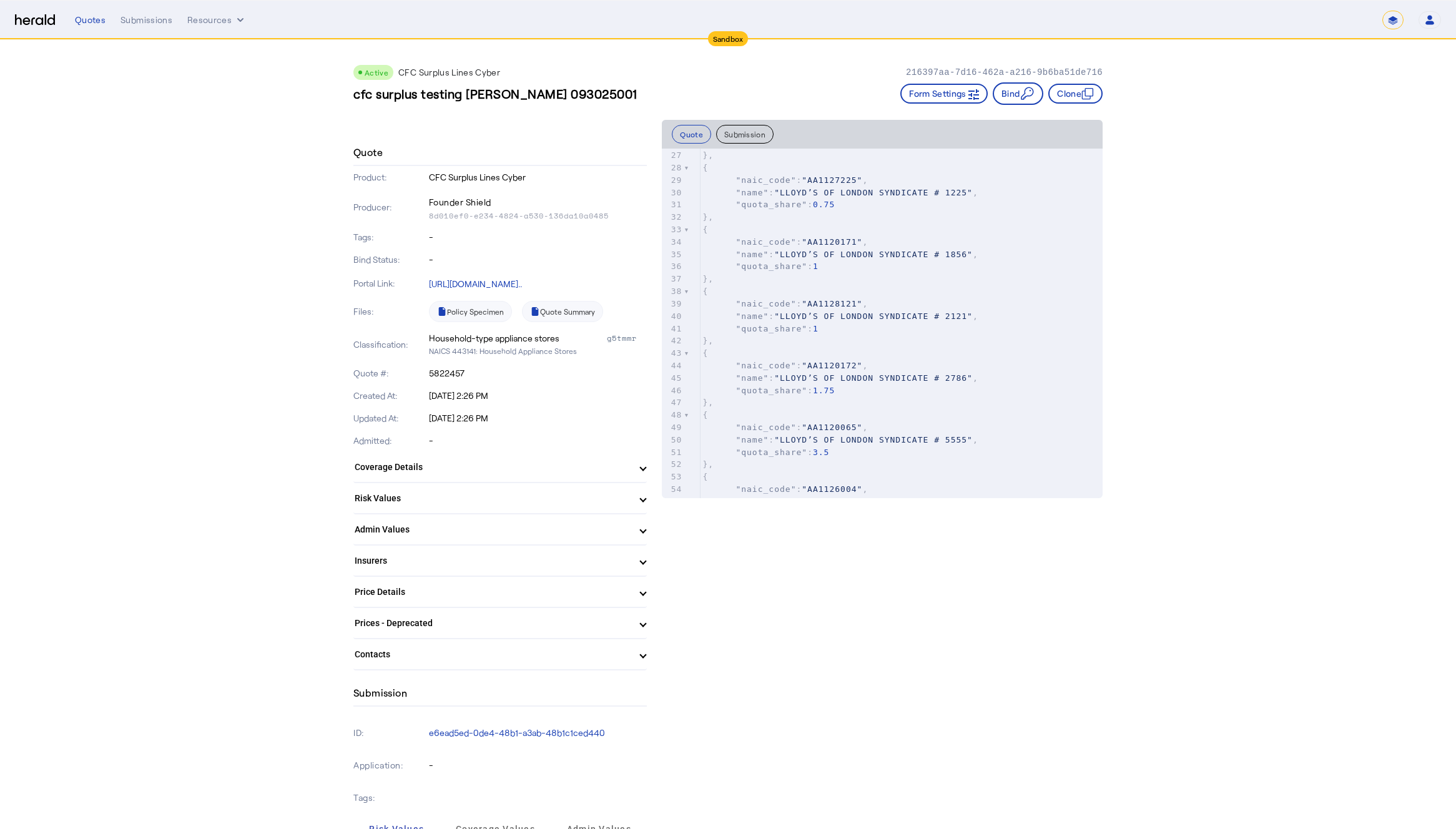
scroll to position [371, 0]
